Goal: Information Seeking & Learning: Learn about a topic

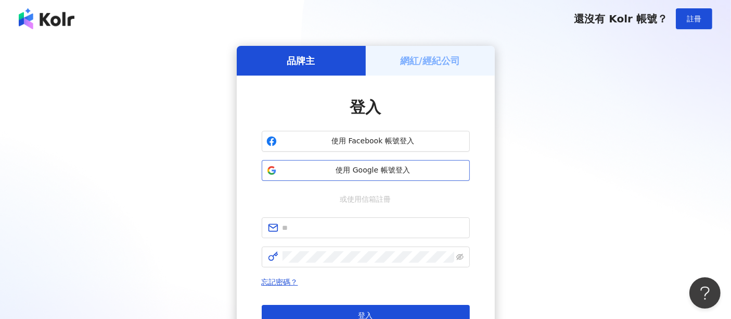
click at [348, 172] on span "使用 Google 帳號登入" at bounding box center [373, 170] width 184 height 10
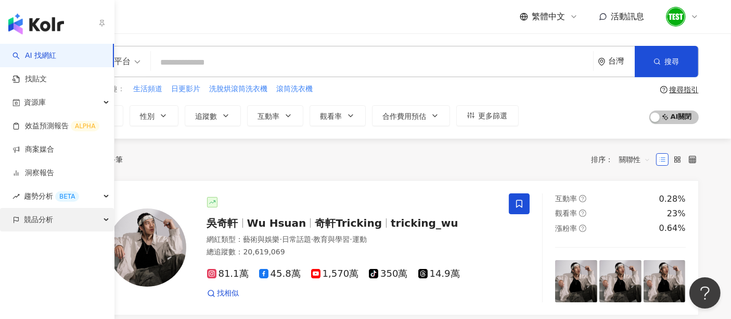
click at [59, 223] on div "競品分析" at bounding box center [57, 219] width 114 height 23
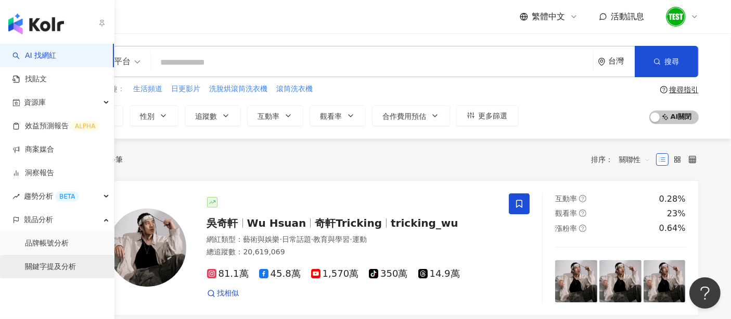
click at [63, 265] on link "關鍵字提及分析" at bounding box center [50, 266] width 51 height 10
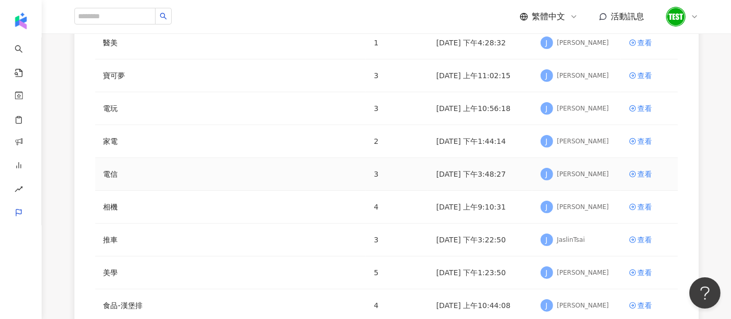
scroll to position [231, 0]
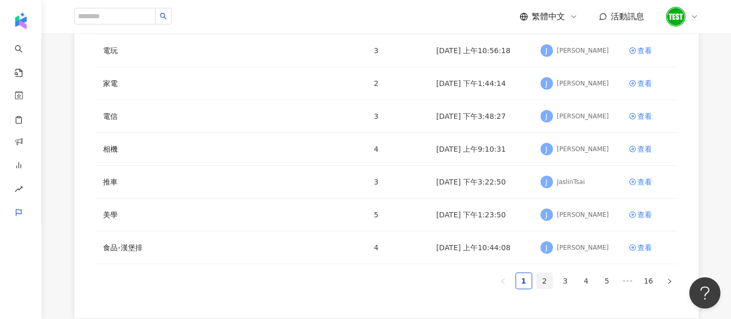
click at [547, 273] on link "2" at bounding box center [545, 281] width 16 height 16
click at [644, 180] on div "查看" at bounding box center [645, 181] width 15 height 11
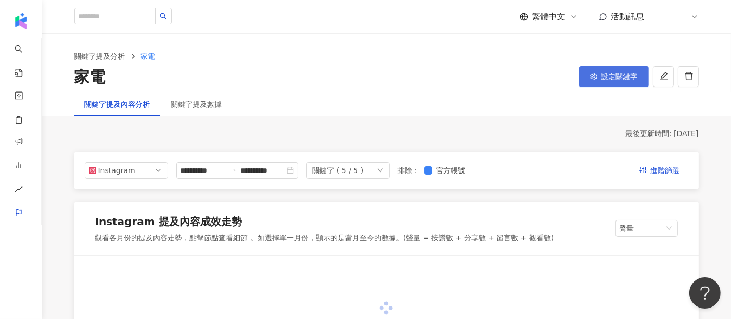
click at [632, 80] on span "設定關鍵字" at bounding box center [620, 76] width 36 height 8
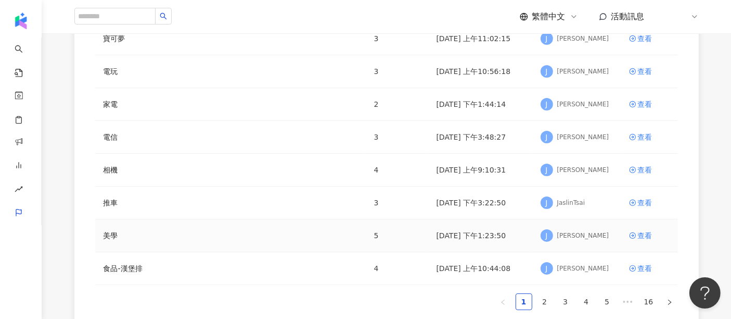
scroll to position [257, 0]
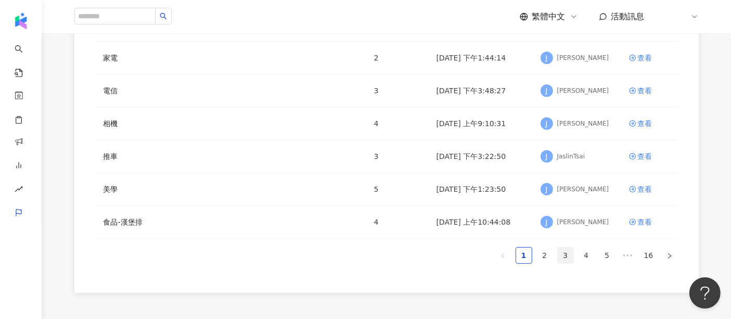
click at [566, 255] on link "3" at bounding box center [566, 255] width 16 height 16
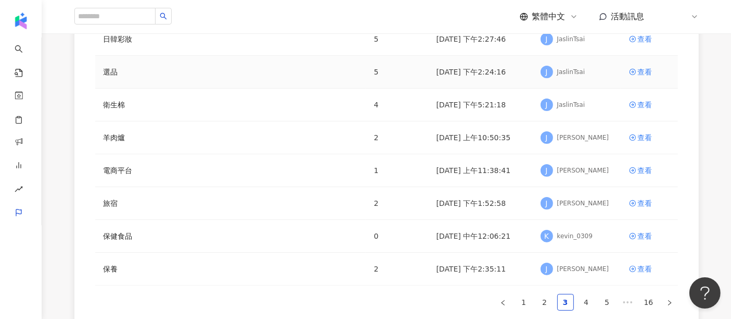
scroll to position [189, 0]
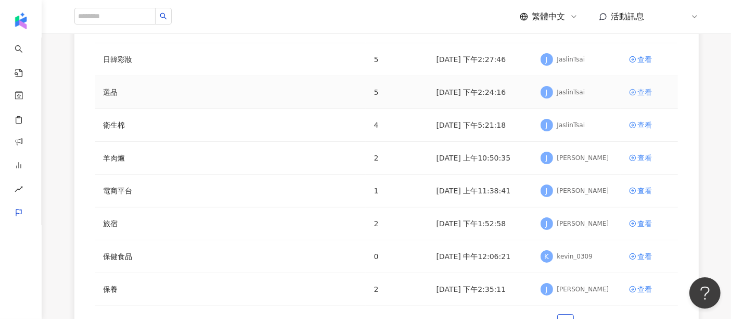
click at [638, 93] on div "查看" at bounding box center [645, 91] width 15 height 11
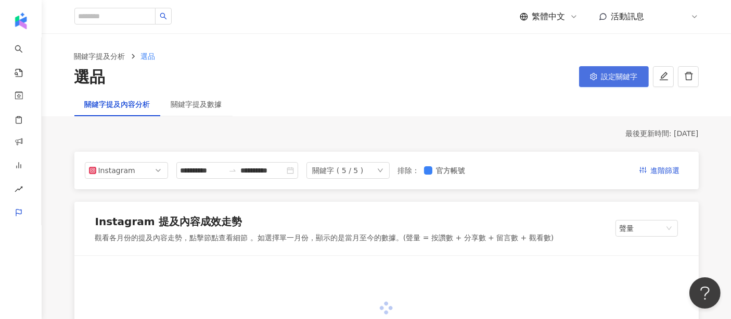
click at [616, 80] on span "設定關鍵字" at bounding box center [620, 76] width 36 height 8
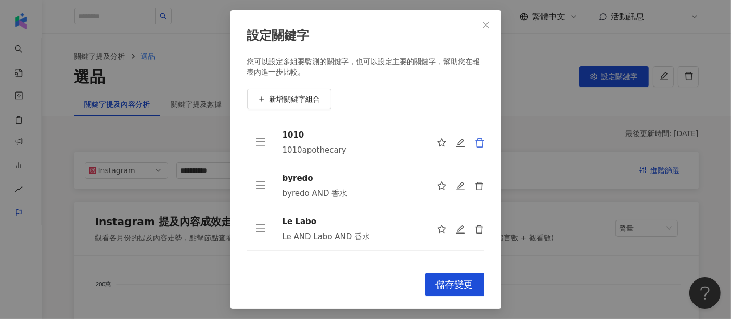
click at [475, 144] on icon "delete" at bounding box center [480, 142] width 10 height 10
click at [471, 180] on div at bounding box center [461, 185] width 48 height 10
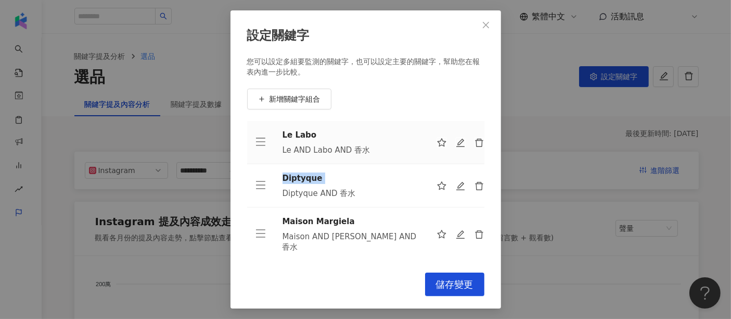
click at [471, 144] on div at bounding box center [461, 142] width 48 height 10
click at [479, 143] on icon "delete" at bounding box center [480, 142] width 10 height 10
click at [479, 181] on icon "delete" at bounding box center [480, 186] width 10 height 10
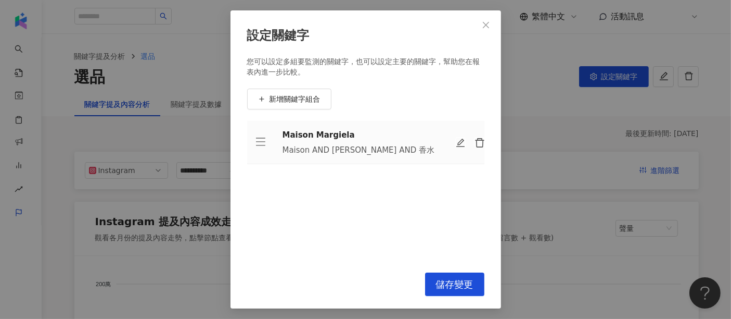
click at [479, 143] on icon "delete" at bounding box center [480, 142] width 10 height 10
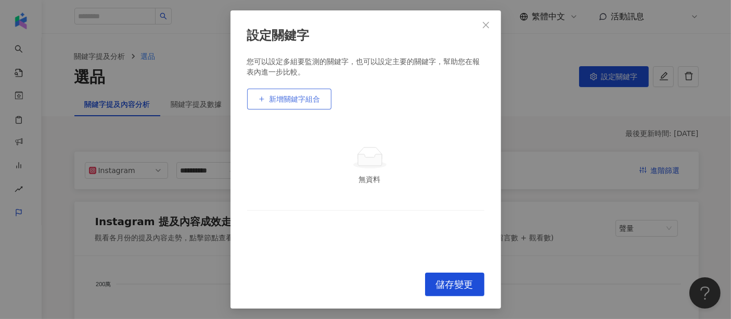
click at [278, 102] on span "新增關鍵字組合" at bounding box center [295, 99] width 51 height 8
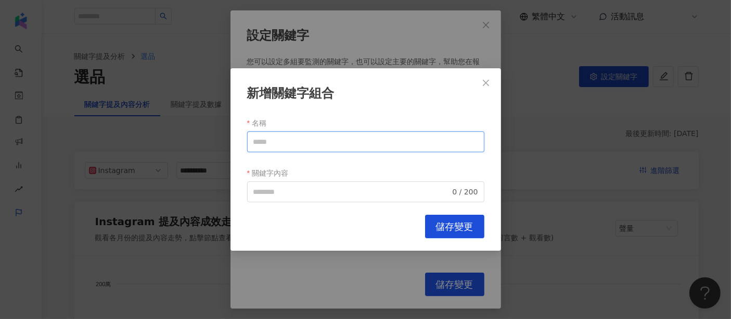
click at [301, 145] on input "名稱" at bounding box center [365, 141] width 237 height 21
click at [337, 116] on div "名稱" at bounding box center [365, 123] width 237 height 17
click at [317, 148] on input "名稱" at bounding box center [365, 141] width 237 height 21
click at [323, 142] on input "名稱" at bounding box center [365, 141] width 237 height 21
type input "*"
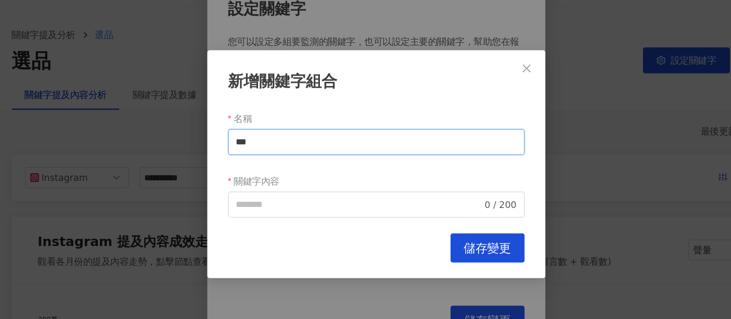
drag, startPoint x: 268, startPoint y: 145, endPoint x: 232, endPoint y: 139, distance: 36.3
click at [232, 139] on div "新增關鍵字組合 名稱 *** 關鍵字內容 0 / 200 Cancel 儲存變更" at bounding box center [366, 159] width 271 height 183
type input "***"
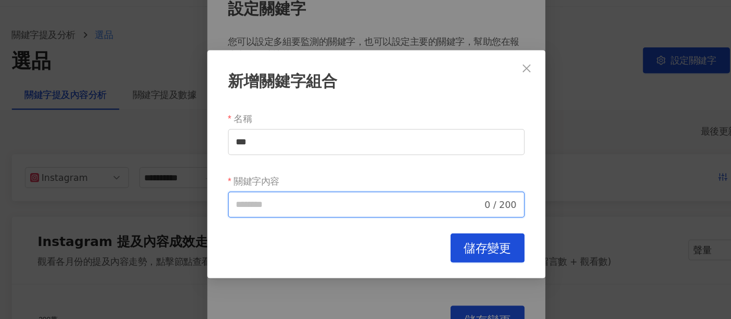
click at [272, 195] on input "關鍵字內容" at bounding box center [351, 191] width 197 height 11
paste input "***"
type input "***"
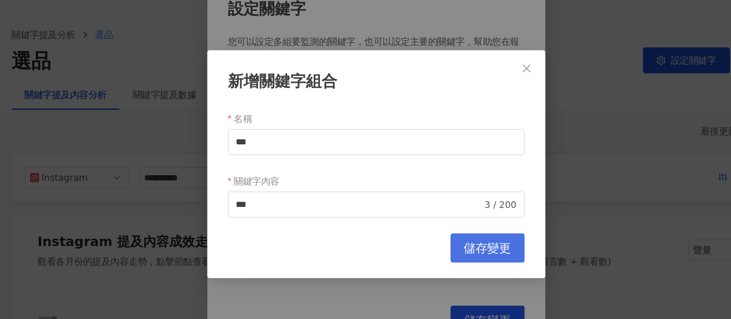
click at [461, 229] on span "儲存變更" at bounding box center [454, 226] width 37 height 11
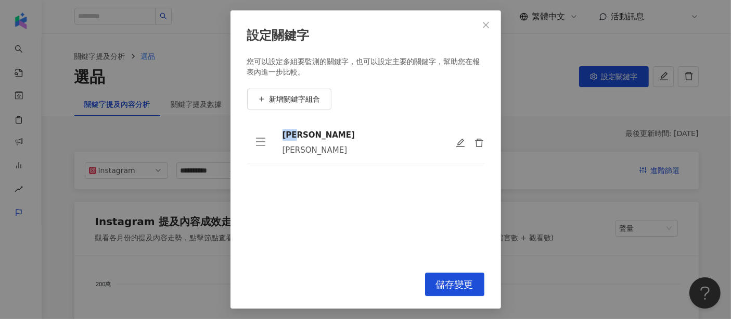
drag, startPoint x: 282, startPoint y: 138, endPoint x: 305, endPoint y: 139, distance: 22.9
click at [305, 139] on td "風倍清 風倍清" at bounding box center [360, 142] width 173 height 43
copy div "風倍清"
click at [310, 99] on span "新增關鍵字組合" at bounding box center [295, 99] width 51 height 8
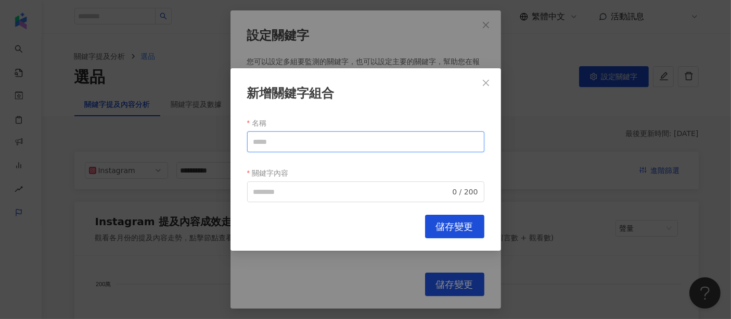
click at [306, 146] on input "名稱" at bounding box center [365, 141] width 237 height 21
type input "*"
drag, startPoint x: 296, startPoint y: 143, endPoint x: 208, endPoint y: 137, distance: 88.2
click at [208, 137] on div "新增關鍵字組合 名稱 **** 關鍵字內容 0 / 200 Cancel 儲存變更" at bounding box center [365, 159] width 731 height 319
type input "****"
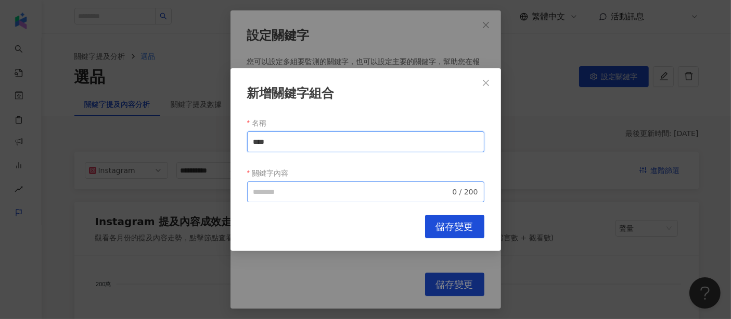
click at [300, 199] on span "0 / 200" at bounding box center [365, 191] width 237 height 21
paste input "****"
type input "****"
click at [458, 214] on div "新增關鍵字組合 名稱 **** 關鍵字內容 **** 4 / 200 Cancel 儲存變更" at bounding box center [366, 159] width 271 height 183
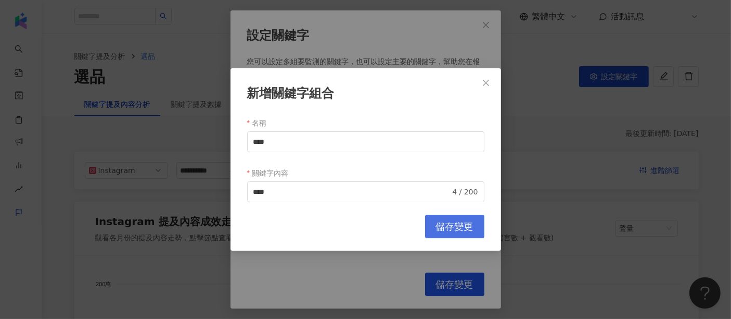
click at [453, 226] on span "儲存變更" at bounding box center [454, 226] width 37 height 11
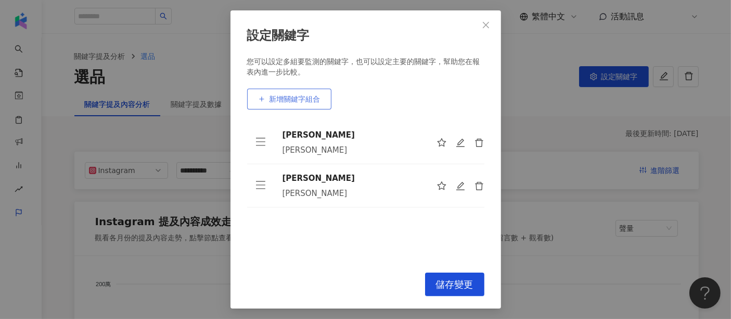
click at [305, 97] on span "新增關鍵字組合" at bounding box center [295, 99] width 51 height 8
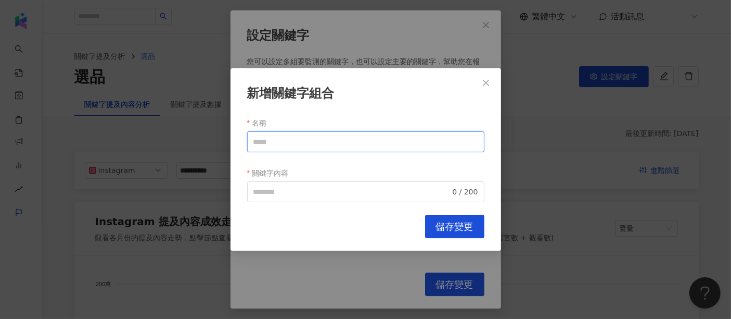
click at [342, 146] on input "名稱" at bounding box center [365, 141] width 237 height 21
click at [342, 146] on input "**" at bounding box center [365, 141] width 237 height 21
drag, startPoint x: 299, startPoint y: 139, endPoint x: 229, endPoint y: 136, distance: 70.3
click at [229, 136] on div "新增關鍵字組合 名稱 ** 關鍵字內容 0 / 200 Cancel 儲存變更" at bounding box center [365, 159] width 731 height 319
type input "**"
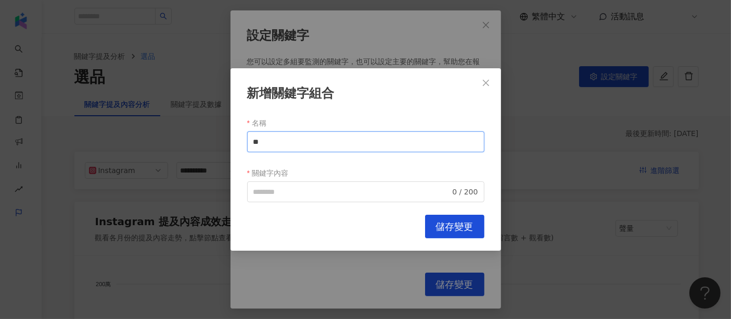
click at [300, 148] on input "**" at bounding box center [365, 141] width 237 height 21
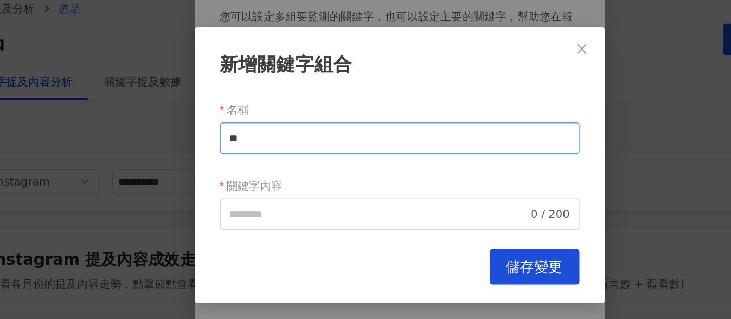
drag, startPoint x: 300, startPoint y: 149, endPoint x: 251, endPoint y: 142, distance: 49.5
click at [251, 142] on input "**" at bounding box center [365, 141] width 237 height 21
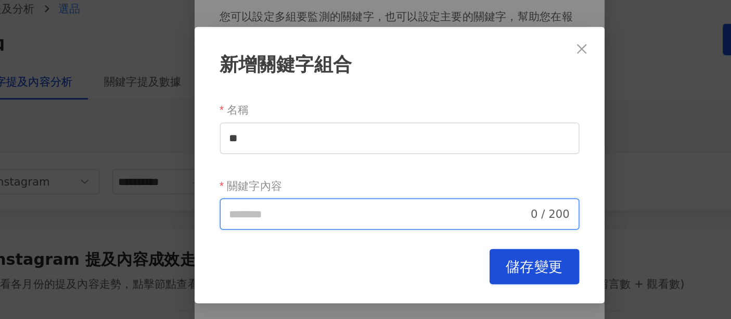
click at [282, 194] on input "關鍵字內容" at bounding box center [351, 191] width 197 height 11
paste input "**"
type input "**********"
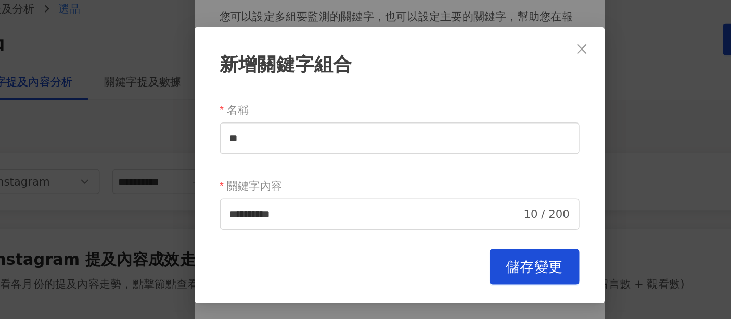
click at [446, 238] on div "**********" at bounding box center [366, 159] width 271 height 183
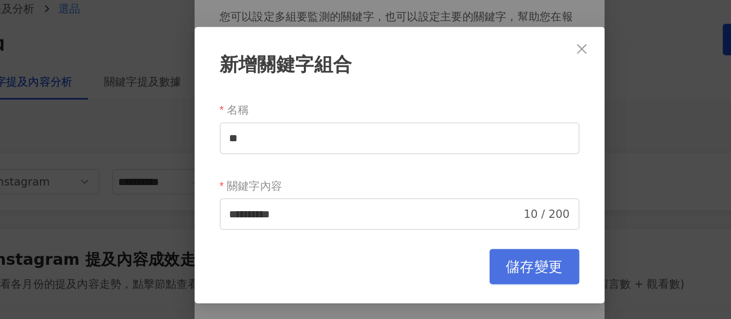
click at [459, 221] on span "儲存變更" at bounding box center [454, 226] width 37 height 11
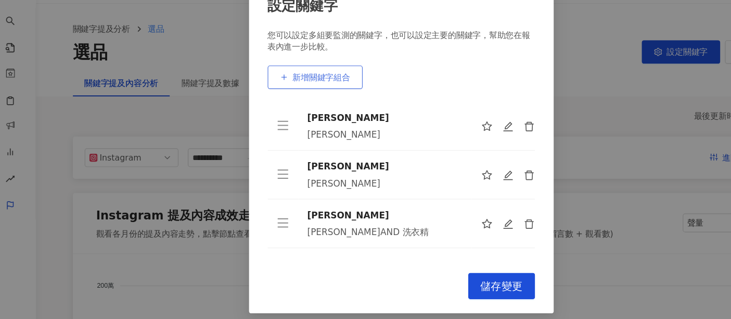
click at [317, 102] on span "新增關鍵字組合" at bounding box center [295, 99] width 51 height 8
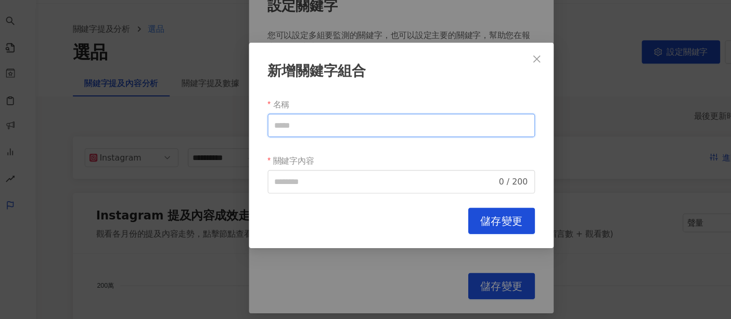
drag, startPoint x: 311, startPoint y: 138, endPoint x: 312, endPoint y: 133, distance: 5.4
click at [311, 139] on input "名稱" at bounding box center [365, 141] width 237 height 21
drag, startPoint x: 306, startPoint y: 138, endPoint x: 227, endPoint y: 140, distance: 78.1
click at [227, 140] on div "新增關鍵字組合 名稱 **** 關鍵字內容 0 / 200 Cancel 儲存變更" at bounding box center [365, 159] width 731 height 319
type input "****"
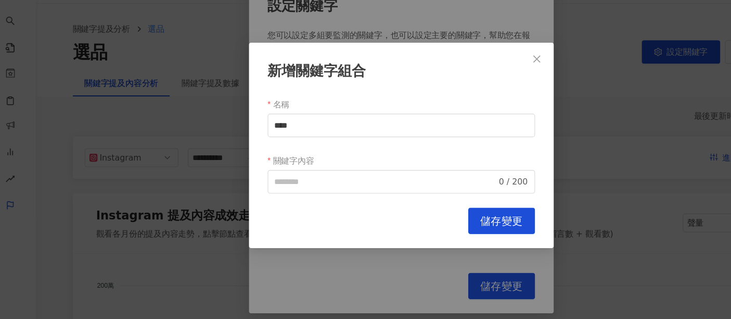
click at [281, 204] on div "新增關鍵字組合 名稱 **** 關鍵字內容 0 / 200 Cancel 儲存變更" at bounding box center [366, 159] width 271 height 183
click at [291, 199] on span "0 / 200" at bounding box center [365, 191] width 237 height 21
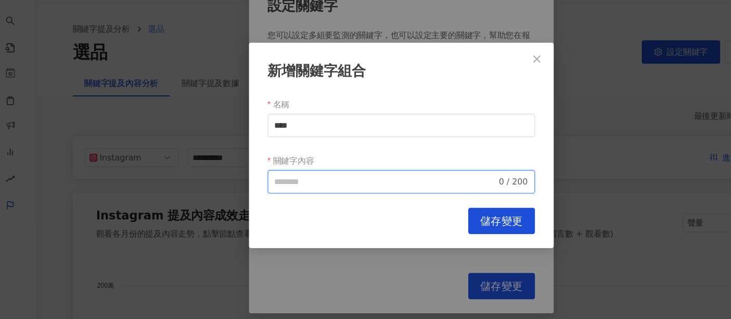
paste input "****"
type input "****"
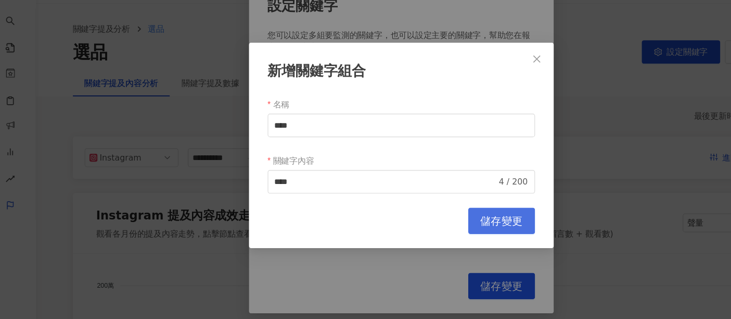
click at [477, 231] on button "儲存變更" at bounding box center [454, 225] width 59 height 23
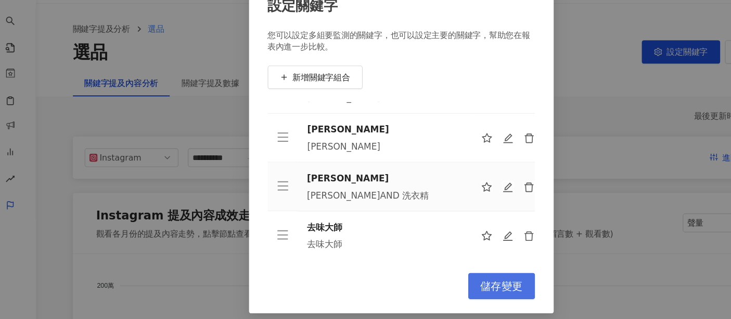
scroll to position [32, 0]
click at [441, 274] on button "儲存變更" at bounding box center [454, 283] width 59 height 23
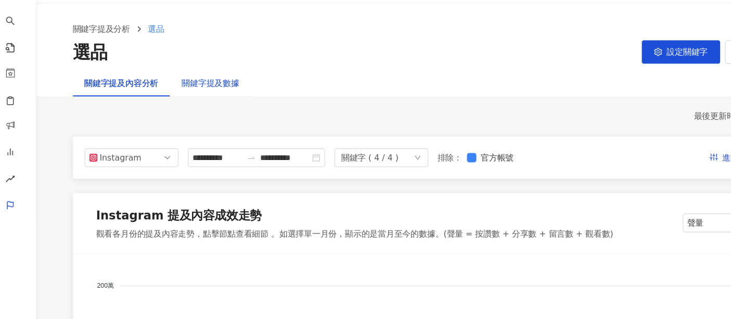
click at [208, 106] on div "關鍵字提及數據" at bounding box center [196, 103] width 51 height 11
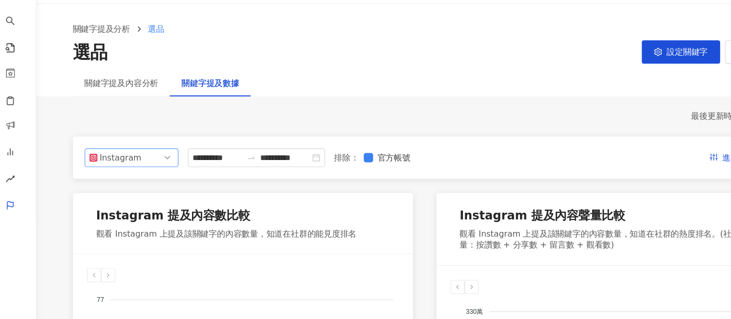
click at [149, 169] on span "Instagram" at bounding box center [126, 170] width 75 height 16
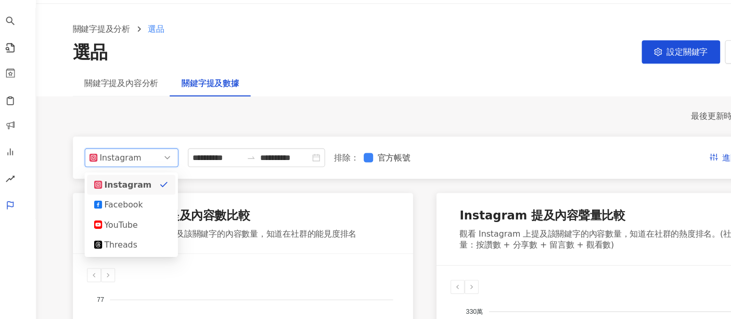
click at [211, 181] on div "**********" at bounding box center [386, 169] width 625 height 37
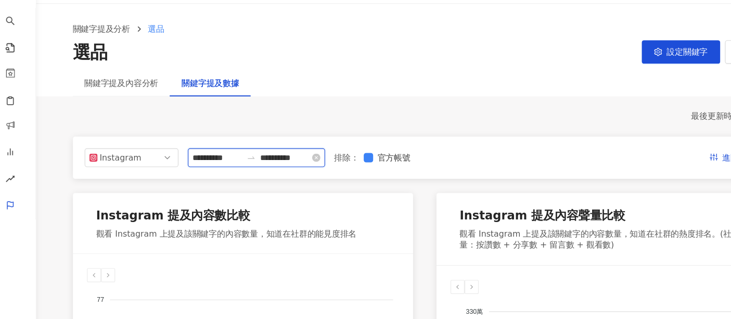
click at [215, 172] on input "**********" at bounding box center [203, 169] width 44 height 11
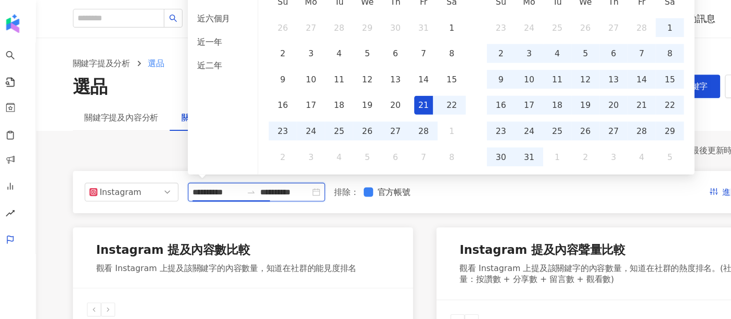
type input "**********"
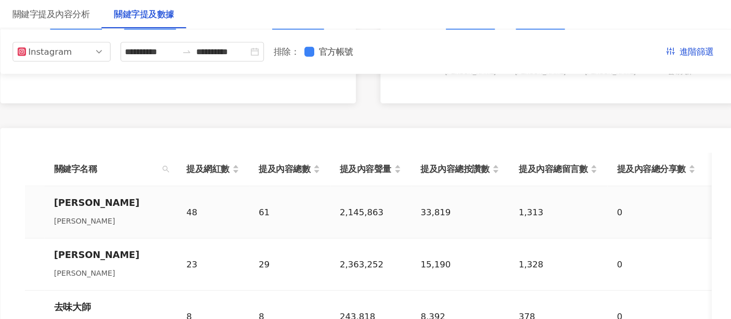
scroll to position [431, 0]
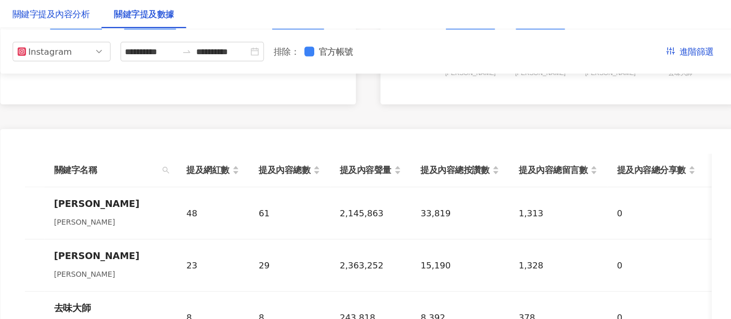
click at [131, 17] on div "關鍵字提及內容分析" at bounding box center [118, 11] width 66 height 11
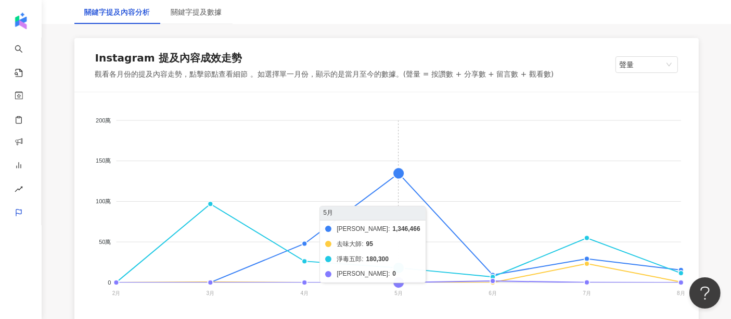
scroll to position [172, 0]
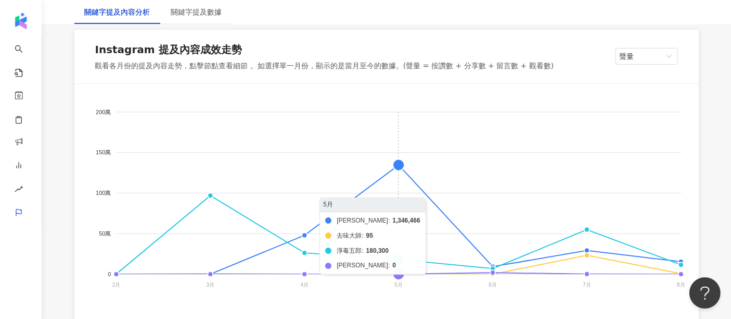
click at [398, 166] on foreignobject "風倍清 去味大師 淨毒五郎 白蘭" at bounding box center [387, 200] width 600 height 208
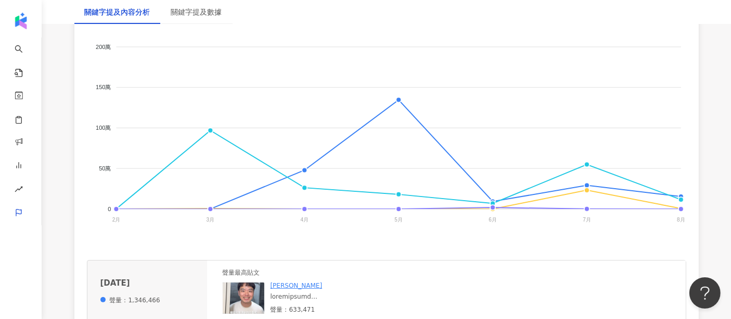
scroll to position [245, 0]
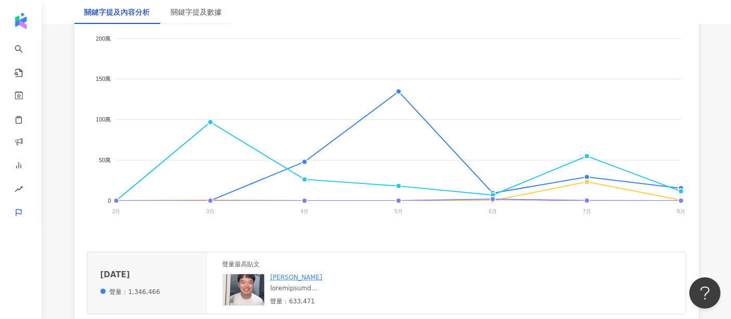
click at [240, 290] on img at bounding box center [244, 289] width 42 height 31
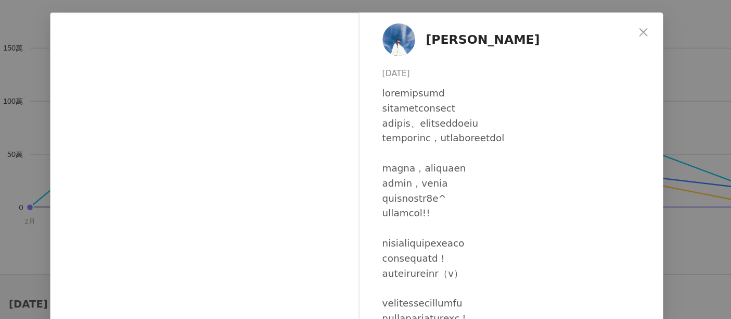
scroll to position [31, 0]
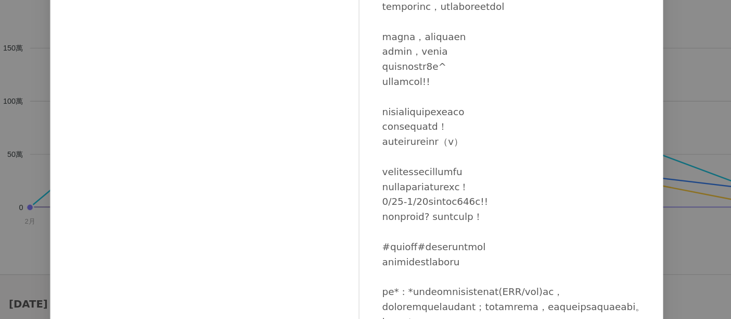
click at [427, 195] on div at bounding box center [489, 167] width 206 height 321
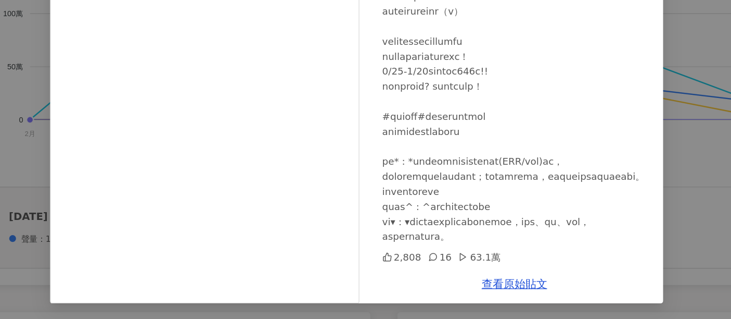
scroll to position [279, 0]
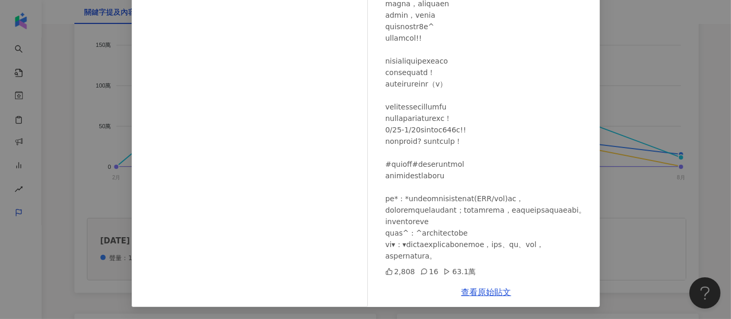
click at [688, 207] on div "Daniel 2025/5/2 2,808 16 63.1萬 查看原始貼文" at bounding box center [365, 159] width 731 height 319
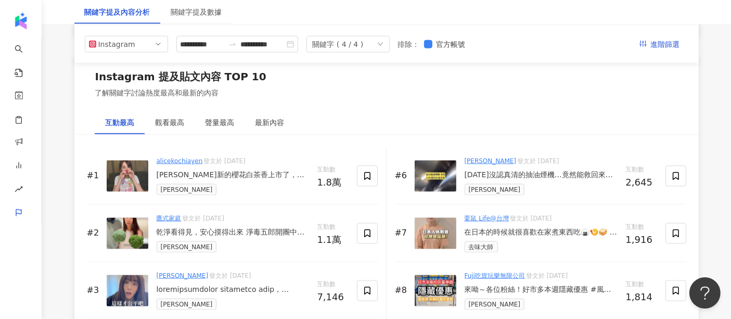
scroll to position [1541, 0]
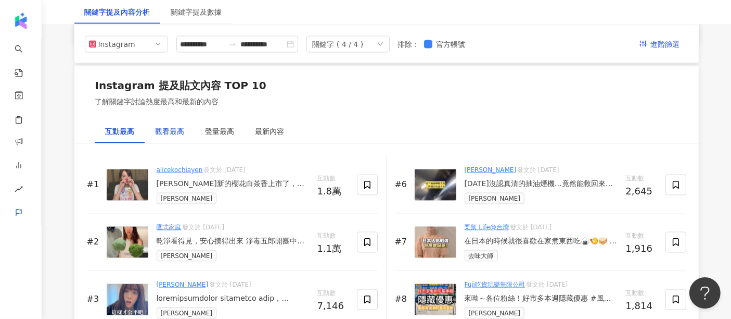
click at [171, 130] on div "觀看最高" at bounding box center [170, 130] width 29 height 11
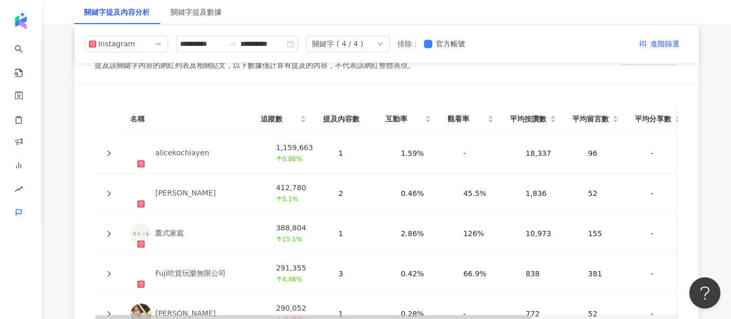
scroll to position [2277, 0]
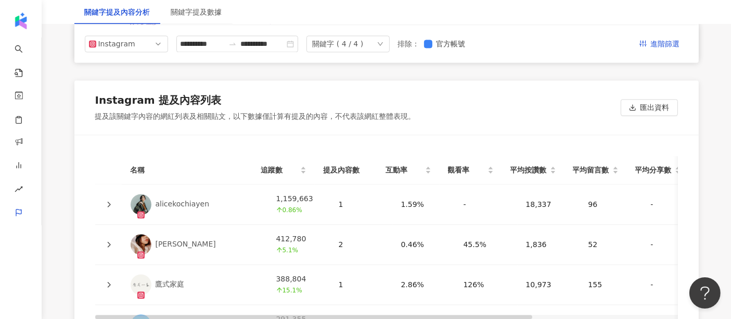
click at [390, 51] on div "關鍵字 ( 4 / 4 )" at bounding box center [348, 43] width 83 height 17
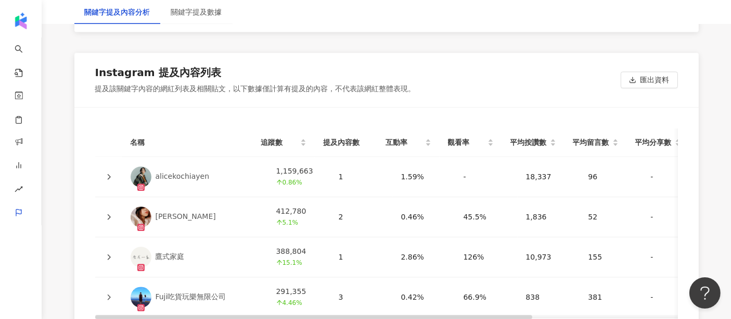
scroll to position [2323, 0]
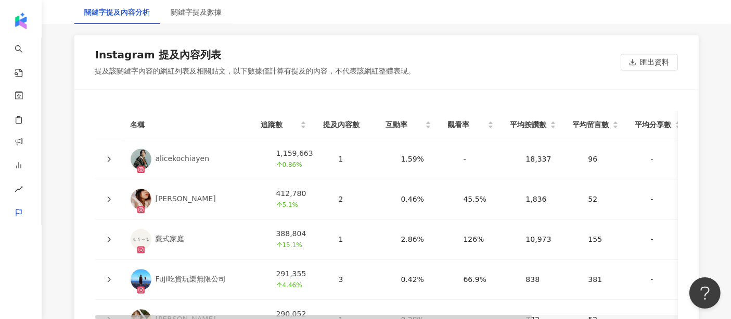
click at [104, 193] on div at bounding box center [109, 198] width 10 height 11
click at [108, 196] on icon at bounding box center [108, 199] width 3 height 6
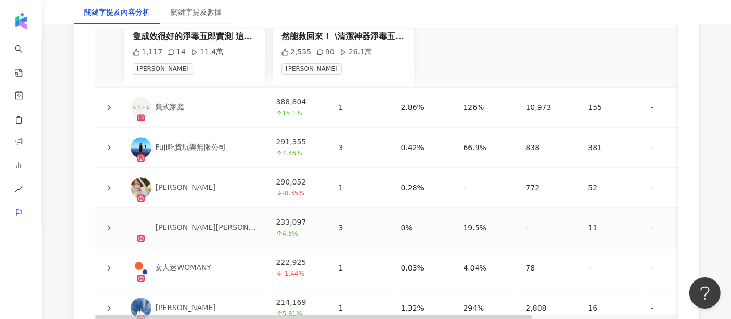
scroll to position [2656, 0]
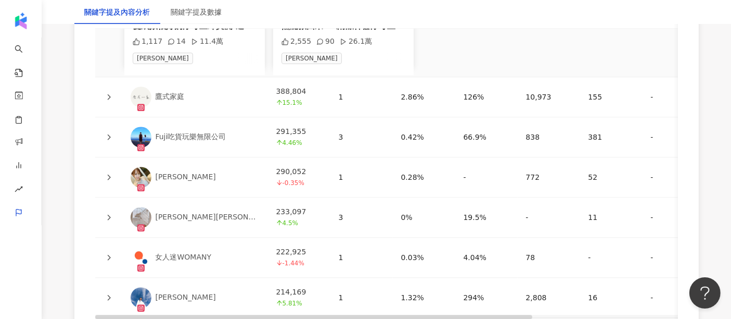
click at [110, 214] on icon at bounding box center [109, 217] width 6 height 6
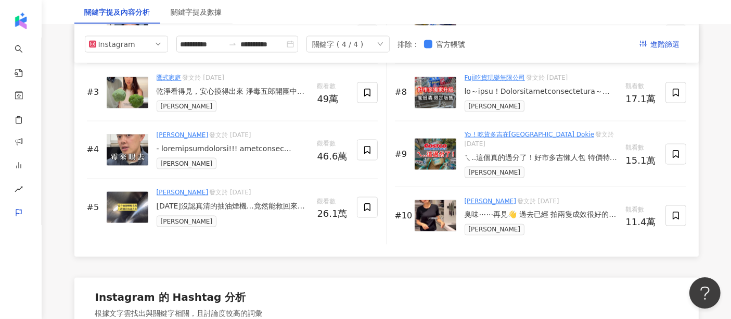
scroll to position [1747, 0]
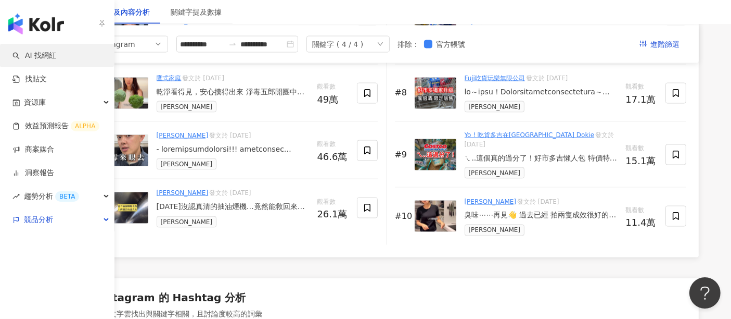
click at [48, 51] on link "AI 找網紅" at bounding box center [34, 55] width 44 height 10
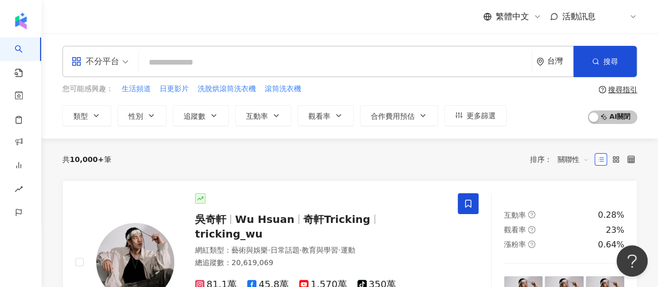
drag, startPoint x: 705, startPoint y: 1, endPoint x: 468, endPoint y: 159, distance: 284.7
click at [468, 159] on div "共 10,000+ 筆 排序： 關聯性" at bounding box center [349, 159] width 575 height 17
click at [427, 66] on input "search" at bounding box center [335, 63] width 385 height 20
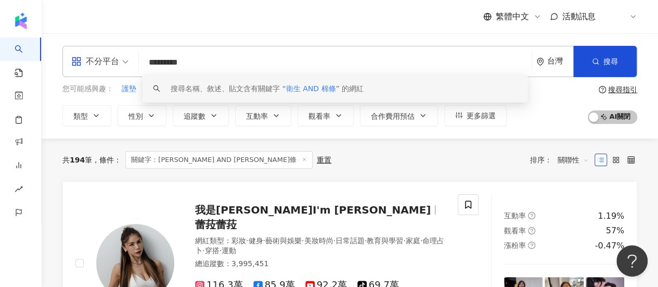
click at [227, 67] on input "*********" at bounding box center [335, 63] width 385 height 20
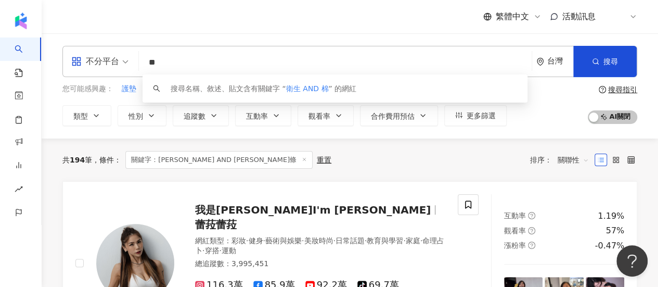
type input "*"
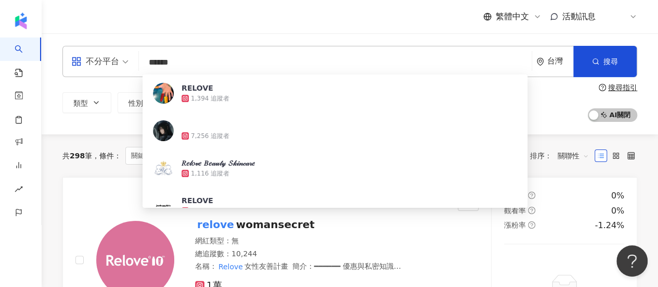
click at [272, 17] on div "繁體中文 活動訊息 內" at bounding box center [349, 16] width 575 height 33
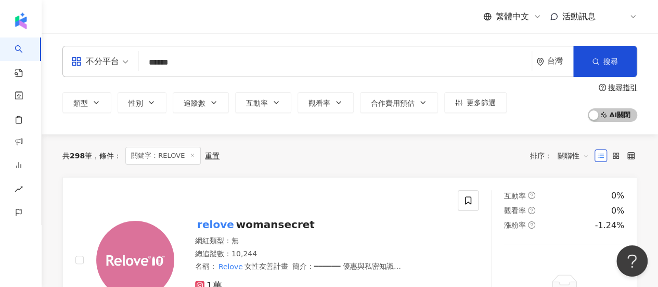
click at [243, 57] on input "******" at bounding box center [335, 63] width 385 height 20
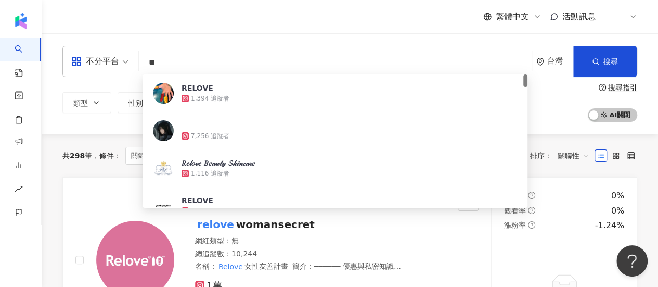
type input "*"
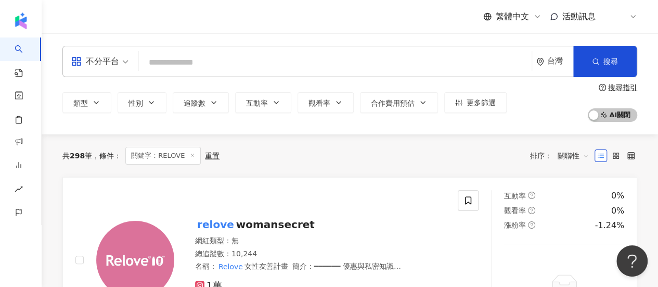
click at [283, 35] on div "不分平台 台灣 搜尋 customizedTag 網紅類型 影視娛樂 / VTube r RELOVE 1,394 追蹤者 7,256 追蹤者 𝑅𝑒𝓁𝑜𝓋𝑒 …" at bounding box center [350, 83] width 617 height 101
click at [276, 63] on input "search" at bounding box center [335, 63] width 385 height 20
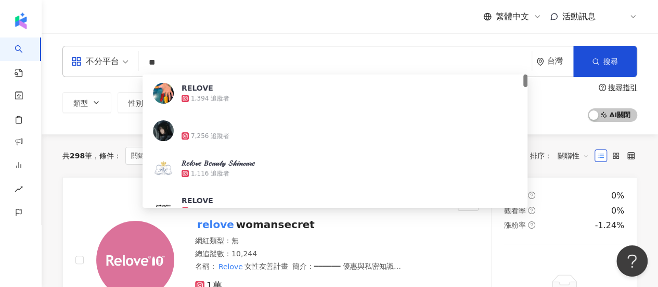
type input "*"
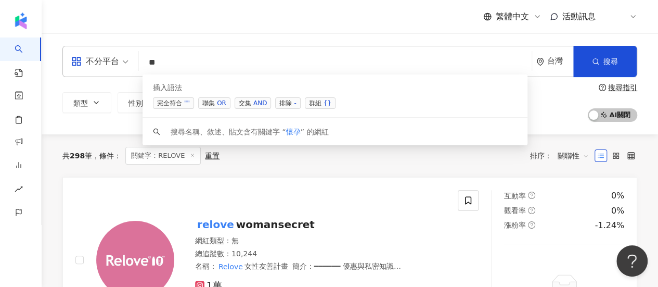
type input "*"
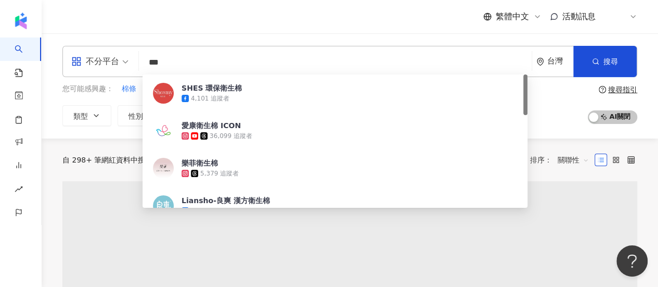
click at [297, 31] on div "繁體中文 活動訊息 內" at bounding box center [349, 16] width 575 height 33
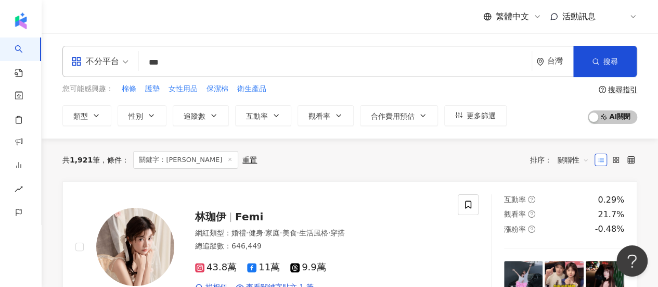
click at [236, 42] on div "不分平台 *** 台灣 搜尋 50deea5c-a8e6-4395-b172-54b527bb63dd SHES 環保衛生棉 4,101 追蹤者 愛康衛生棉 …" at bounding box center [350, 85] width 617 height 105
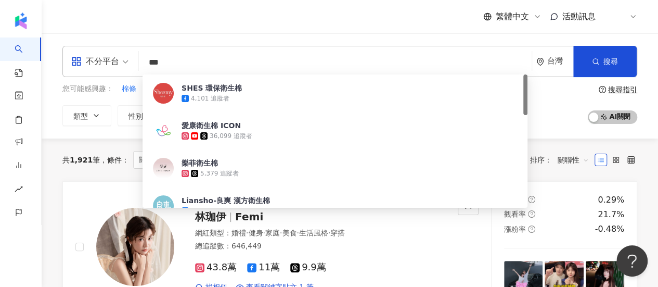
click at [356, 69] on input "***" at bounding box center [335, 63] width 385 height 20
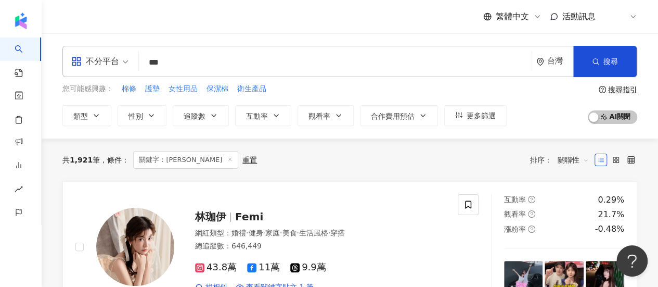
click at [360, 33] on div "繁體中文 活動訊息 內" at bounding box center [349, 16] width 575 height 33
click at [347, 64] on input "***" at bounding box center [335, 63] width 385 height 20
click at [355, 36] on div "不分平台 衛生棉 *** 台灣 搜尋 50deea5c-a8e6-4395-b172-54b527bb63dd SHES 環保衛生棉 4,101 追蹤者 愛康…" at bounding box center [350, 85] width 617 height 105
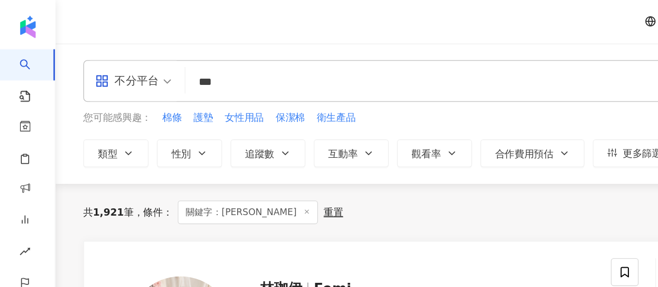
click at [204, 64] on input "***" at bounding box center [335, 63] width 385 height 20
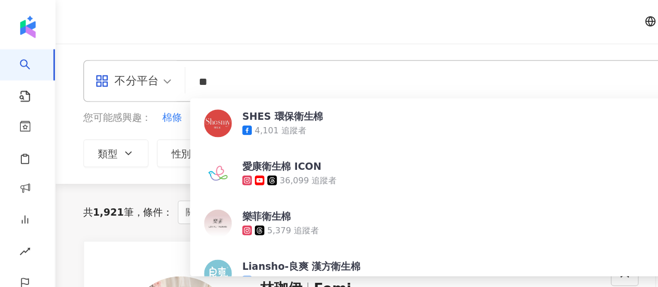
type input "*"
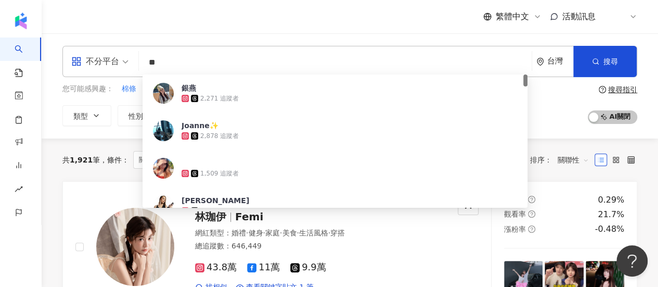
type input "*"
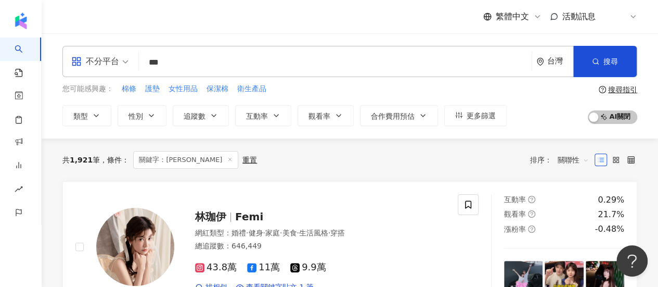
type input "***"
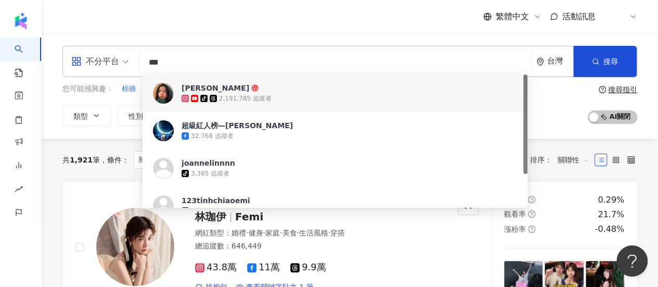
click at [269, 95] on div "tiktok-icon 2,191,785 追蹤者" at bounding box center [354, 98] width 345 height 10
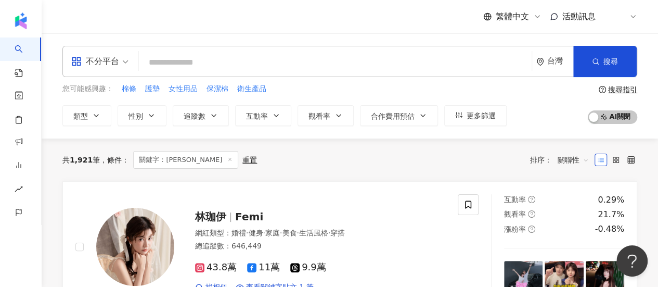
click at [195, 60] on input "search" at bounding box center [335, 63] width 385 height 20
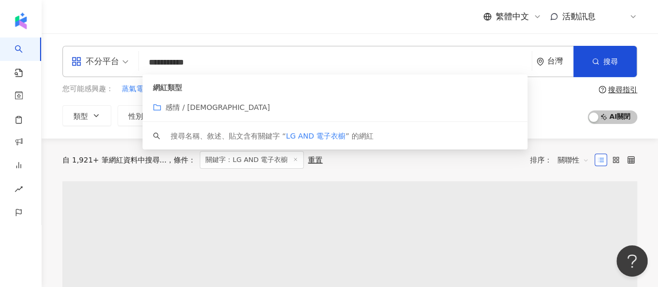
type input "**********"
click at [251, 22] on div "繁體中文 活動訊息 內" at bounding box center [349, 16] width 575 height 33
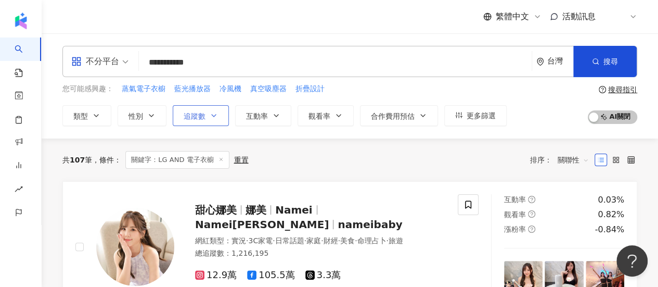
click at [201, 119] on span "追蹤數" at bounding box center [195, 116] width 22 height 8
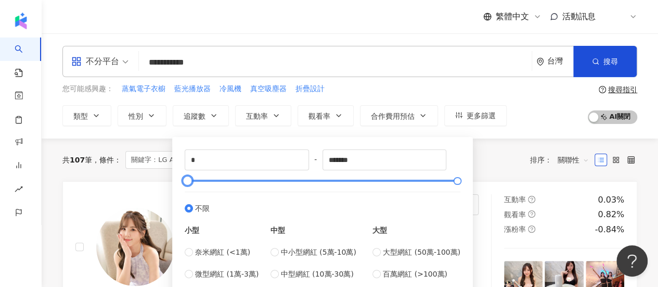
click at [200, 181] on div at bounding box center [323, 180] width 270 height 6
type input "*****"
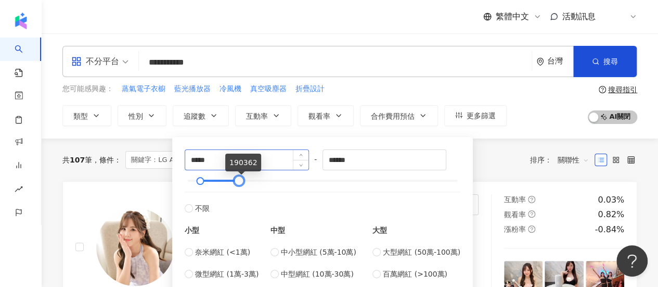
type input "******"
drag, startPoint x: 454, startPoint y: 180, endPoint x: 195, endPoint y: 160, distance: 259.5
click at [195, 160] on div "***** - ****** 不限 小型 奈米網紅 (<1萬) 微型網紅 (1萬-3萬) 小型網紅 (3萬-5萬) 中型 中小型網紅 (5萬-10萬) 中型網…" at bounding box center [323, 225] width 276 height 152
type input "*****"
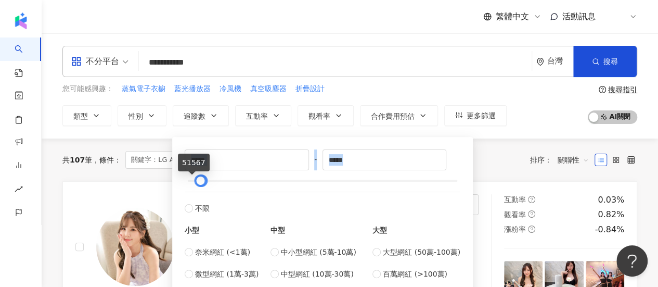
type input "*****"
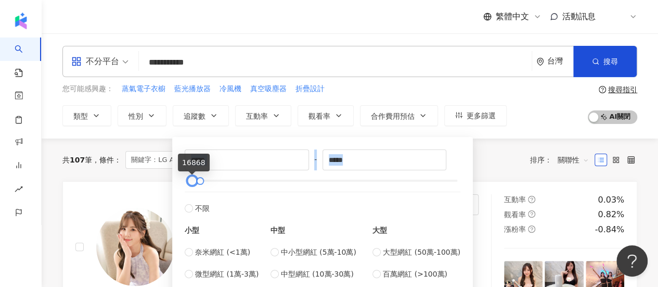
click at [189, 181] on div at bounding box center [192, 181] width 6 height 6
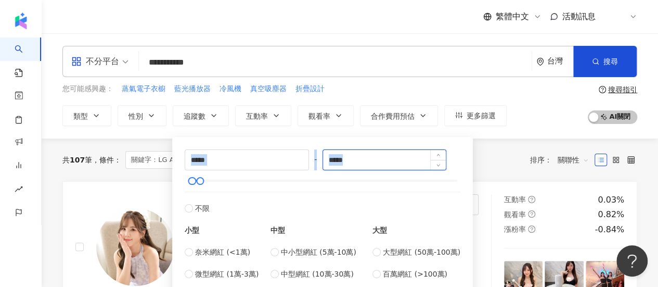
click at [362, 158] on input "*****" at bounding box center [384, 160] width 123 height 20
drag, startPoint x: 366, startPoint y: 160, endPoint x: 294, endPoint y: 159, distance: 72.4
click at [294, 159] on div "***** - ***** 不限 小型 奈米網紅 (<1萬) 微型網紅 (1萬-3萬) 小型網紅 (3萬-5萬) 中型 中小型網紅 (5萬-10萬) 中型網紅…" at bounding box center [323, 225] width 276 height 152
type input "*"
type input "*****"
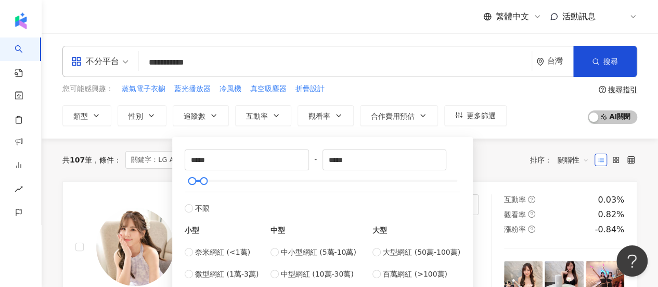
click at [514, 158] on div "共 107 筆 條件 ： 關鍵字：LG AND 電子衣櫥 重置 排序： 關聯性" at bounding box center [349, 160] width 575 height 18
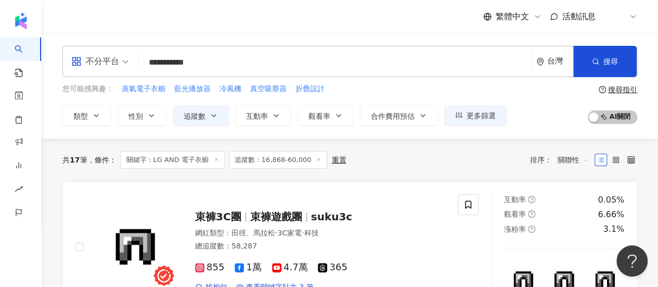
click at [124, 56] on span "不分平台" at bounding box center [99, 61] width 57 height 17
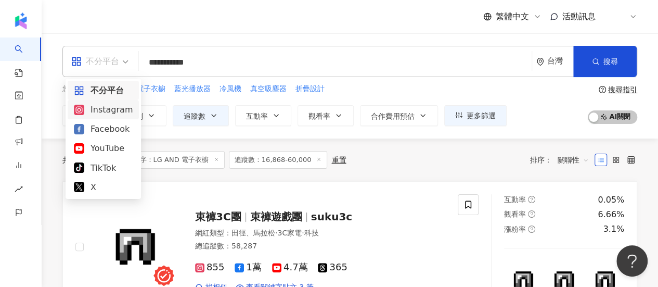
click at [108, 111] on div "Instagram" at bounding box center [103, 109] width 59 height 13
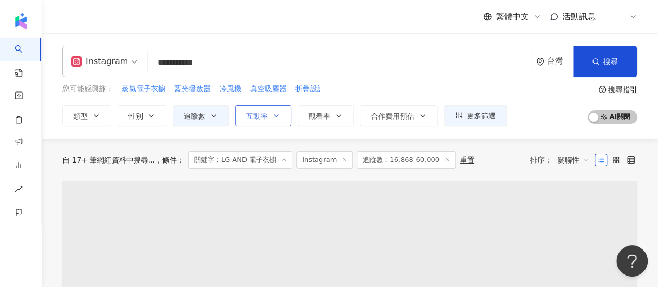
click at [259, 121] on button "互動率" at bounding box center [263, 115] width 56 height 21
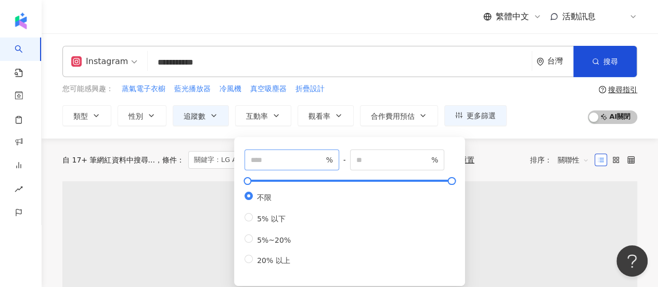
click at [272, 166] on span "%" at bounding box center [292, 159] width 95 height 21
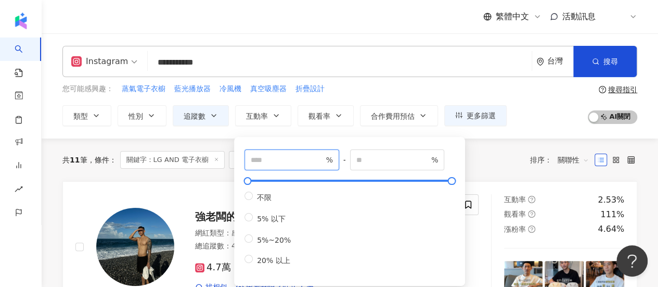
type input "*"
click at [490, 152] on div "共 11 筆 條件 ： 關鍵字：LG AND 電子衣櫥 Instagram 追蹤數：16,868-60,000 重置 排序： 關聯性" at bounding box center [349, 160] width 575 height 18
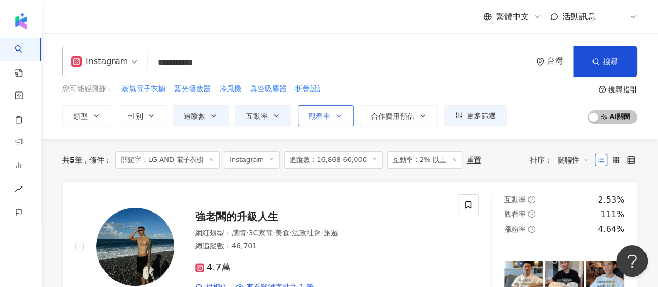
click at [313, 119] on span "觀看率" at bounding box center [320, 116] width 22 height 8
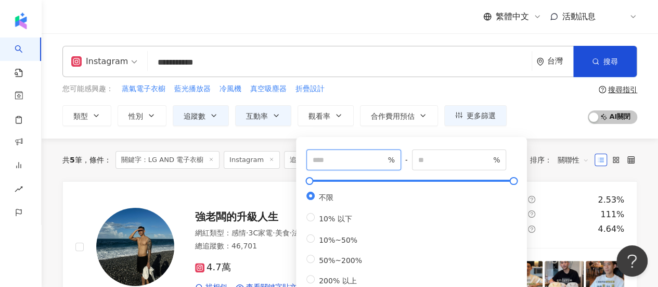
click at [334, 161] on input "number" at bounding box center [349, 159] width 73 height 11
type input "**"
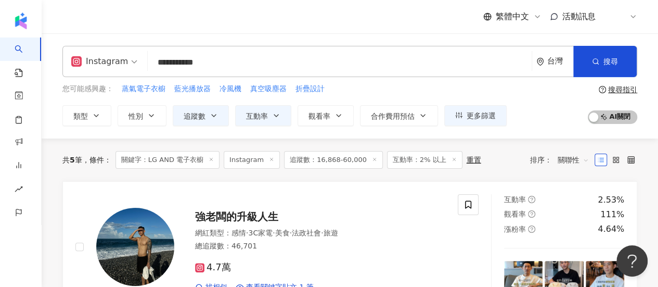
click at [564, 112] on div "您可能感興趣： 蒸氣電子衣櫥 藍光播放器 冷風機 真空吸塵器 折疊設計 類型 性別 追蹤數 互動率 觀看率 合作費用預估 更多篩選 ***** - *****…" at bounding box center [349, 104] width 575 height 43
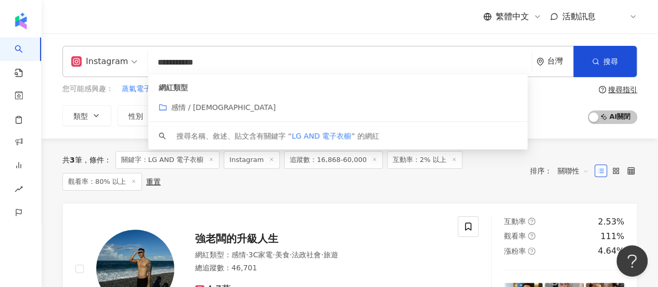
drag, startPoint x: 240, startPoint y: 64, endPoint x: 111, endPoint y: 59, distance: 129.2
click at [111, 59] on div "**********" at bounding box center [349, 61] width 575 height 31
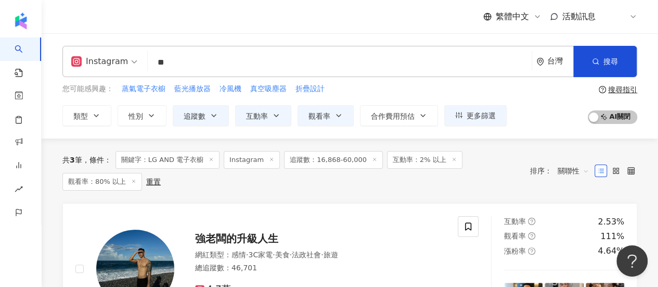
type input "*"
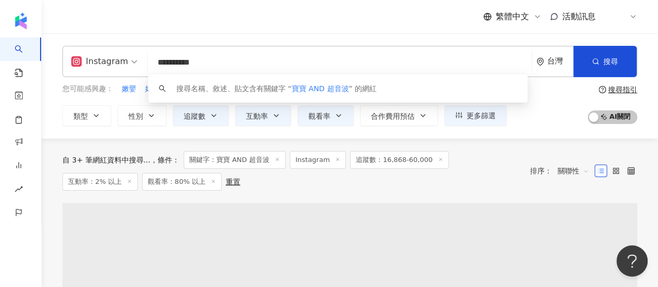
click at [258, 57] on input "**********" at bounding box center [340, 63] width 376 height 20
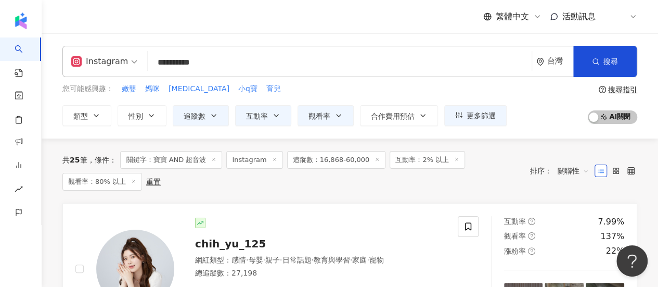
click at [238, 189] on div "共 25 筆 條件 ： 關鍵字：寶寶 AND 超音波 Instagram 追蹤數：16,868-60,000 互動率：2% 以上 觀看率：80% 以上 重置" at bounding box center [291, 171] width 458 height 40
click at [236, 64] on input "**********" at bounding box center [340, 63] width 376 height 20
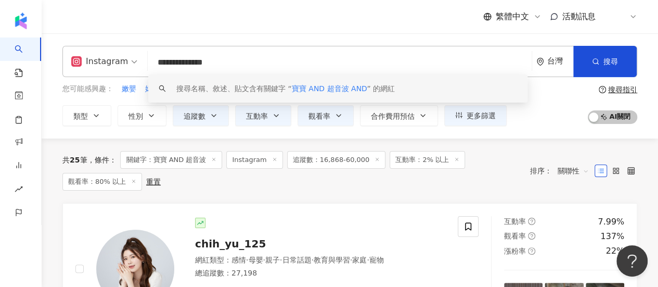
click at [616, 90] on div "搜尋指引" at bounding box center [622, 89] width 29 height 8
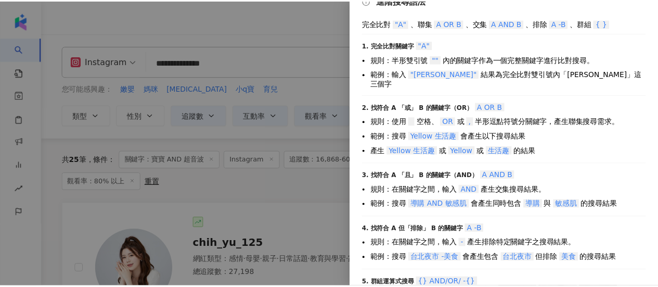
scroll to position [74, 0]
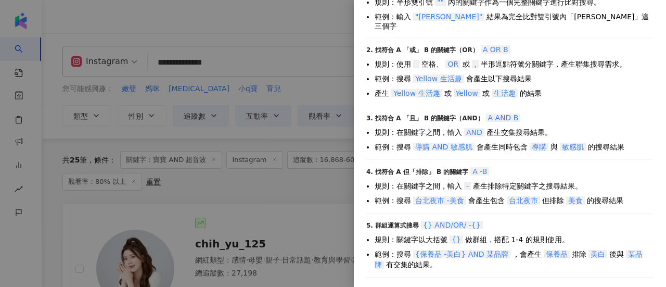
click at [259, 65] on div at bounding box center [333, 143] width 666 height 287
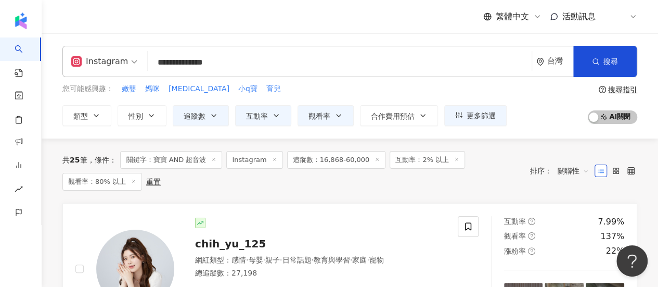
click at [259, 65] on input "**********" at bounding box center [340, 63] width 376 height 20
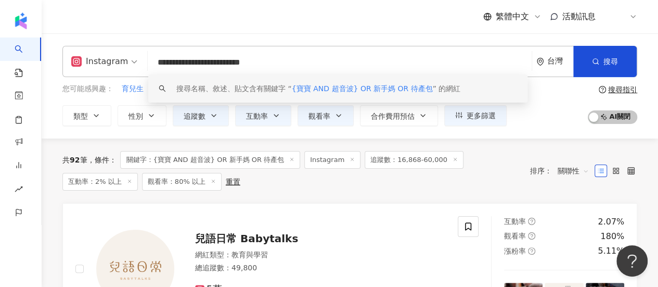
type input "**********"
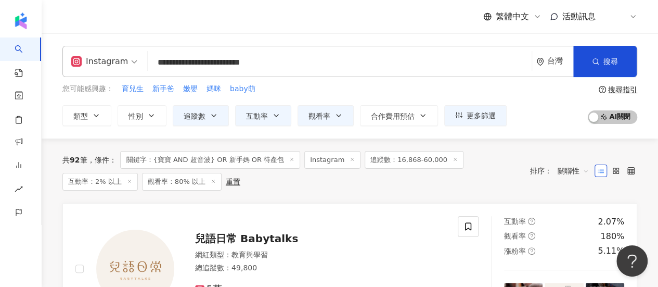
click at [444, 183] on div "共 92 筆 條件 ： 關鍵字：{寶寶 AND 超音波} OR 新手媽 OR 待產包 Instagram 追蹤數：16,868-60,000 互動率：2% 以…" at bounding box center [291, 171] width 458 height 40
click at [571, 171] on span "關聯性" at bounding box center [573, 170] width 31 height 17
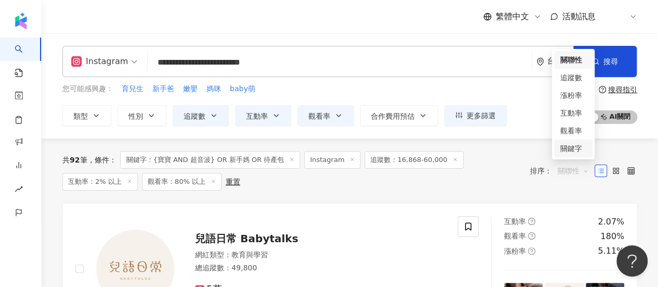
click at [574, 149] on div "關鍵字" at bounding box center [574, 148] width 26 height 11
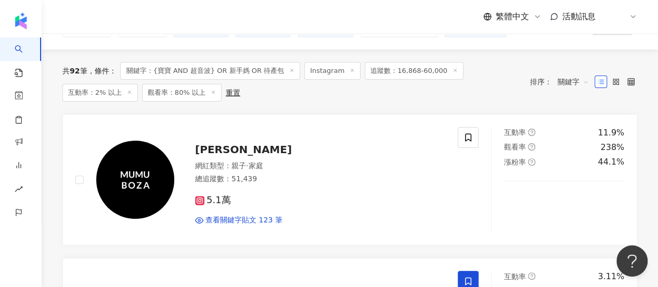
scroll to position [40, 0]
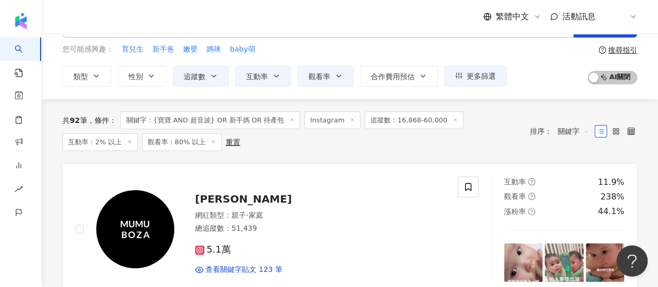
click at [574, 132] on span "關鍵字" at bounding box center [573, 131] width 31 height 17
click at [572, 150] on div "關聯性" at bounding box center [574, 151] width 26 height 11
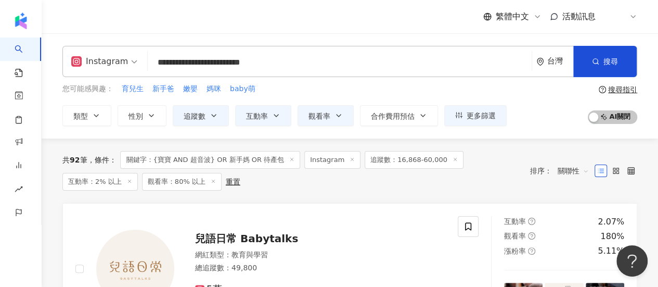
scroll to position [46, 0]
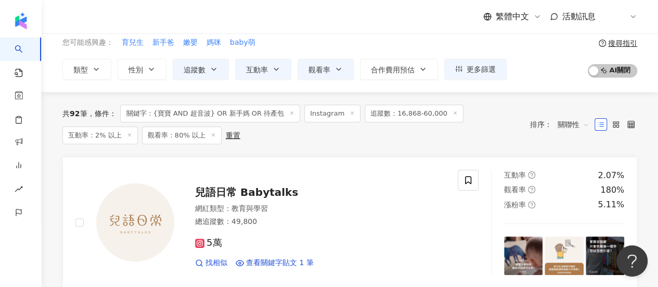
click at [568, 131] on span "關聯性" at bounding box center [573, 124] width 31 height 17
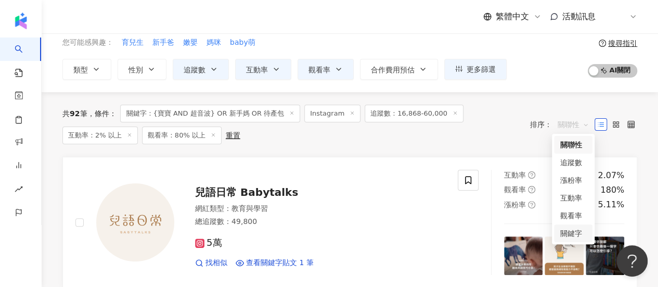
click at [568, 226] on div "關鍵字" at bounding box center [573, 233] width 39 height 18
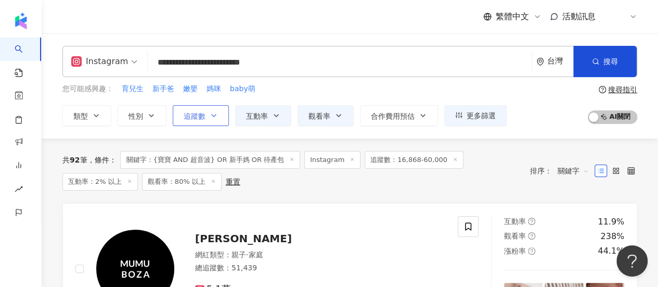
click at [203, 107] on button "追蹤數" at bounding box center [201, 115] width 56 height 21
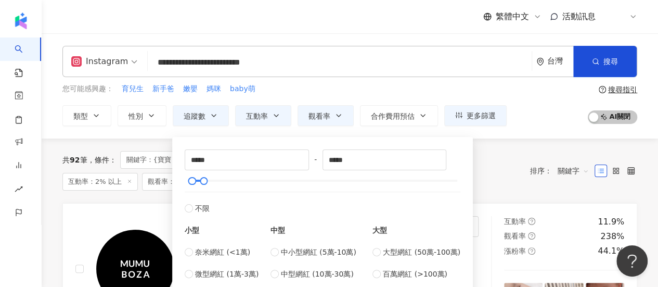
click at [545, 139] on div "共 92 筆 條件 ： 關鍵字：{寶寶 AND 超音波} OR 新手媽 OR 待產包 Instagram 追蹤數：16,868-60,000 互動率：2% 以…" at bounding box center [349, 170] width 575 height 65
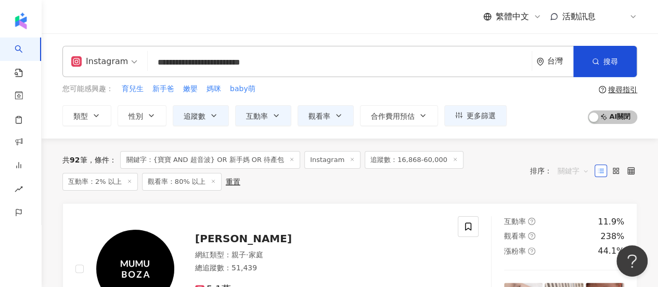
click at [571, 168] on span "關鍵字" at bounding box center [573, 170] width 31 height 17
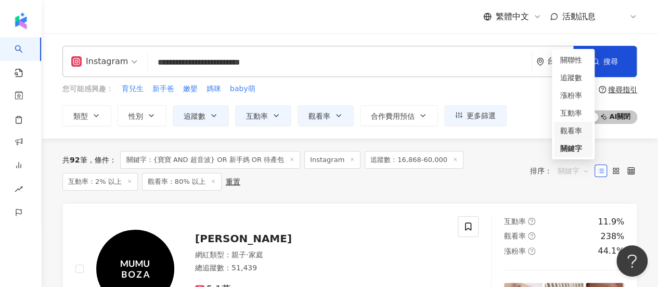
click at [578, 133] on div "觀看率" at bounding box center [574, 130] width 26 height 11
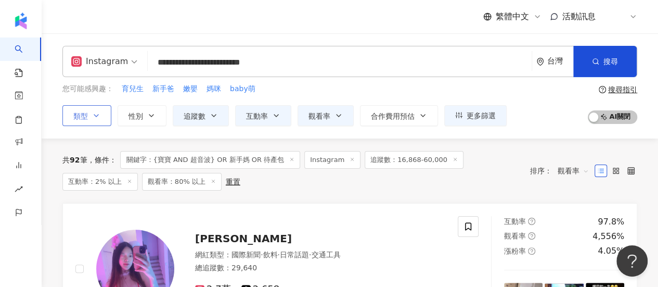
click at [96, 115] on icon "button" at bounding box center [96, 115] width 8 height 8
click at [247, 76] on div "**********" at bounding box center [349, 61] width 575 height 31
click at [494, 117] on button "更多篩選" at bounding box center [476, 115] width 62 height 21
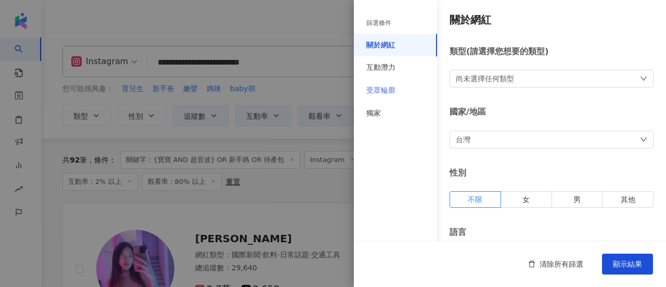
click at [401, 93] on div "受眾輪廓" at bounding box center [395, 90] width 83 height 23
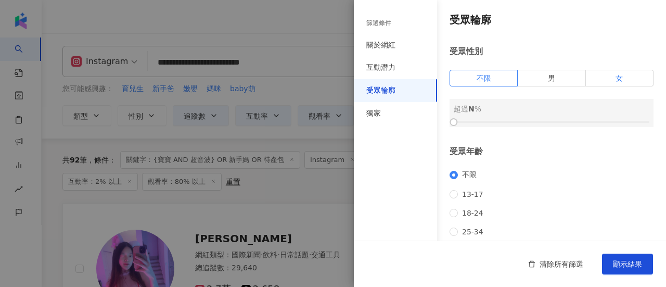
click at [601, 81] on label "女" at bounding box center [620, 78] width 68 height 17
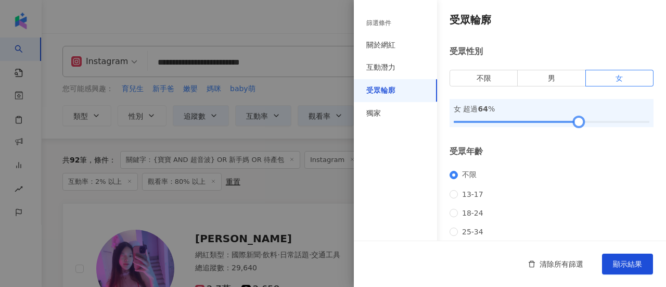
click at [574, 122] on div at bounding box center [552, 122] width 196 height 6
click at [567, 121] on div at bounding box center [552, 122] width 196 height 6
click at [392, 114] on div "獨家" at bounding box center [395, 113] width 83 height 23
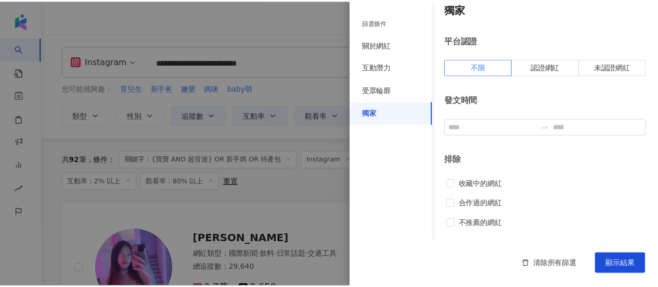
scroll to position [12, 0]
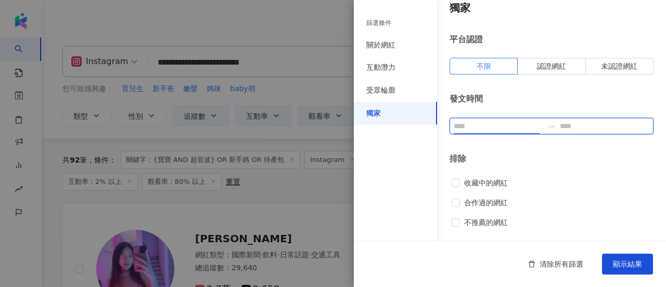
click at [487, 125] on input at bounding box center [499, 125] width 90 height 11
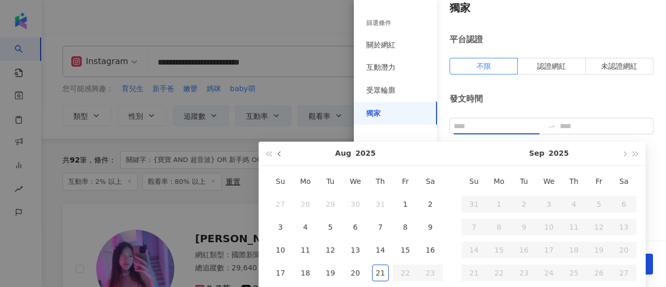
click at [281, 158] on button "button" at bounding box center [279, 153] width 11 height 23
type input "**********"
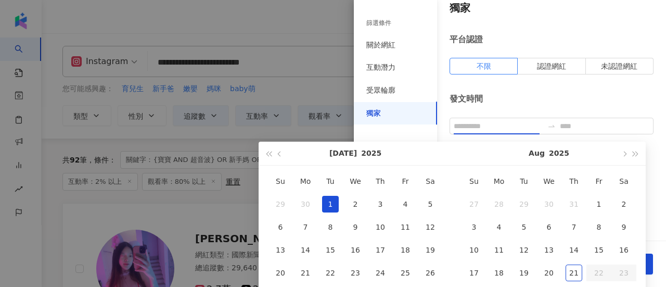
click at [330, 200] on div "1" at bounding box center [330, 204] width 17 height 17
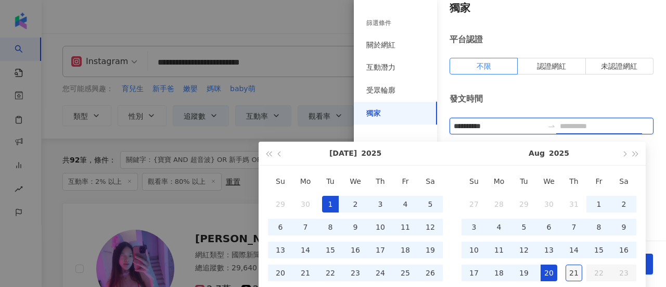
type input "**********"
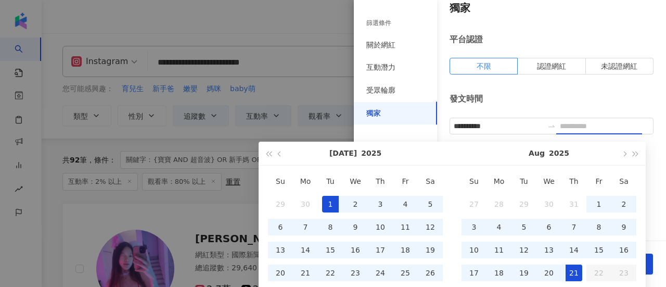
click at [576, 273] on div "21" at bounding box center [574, 272] width 17 height 17
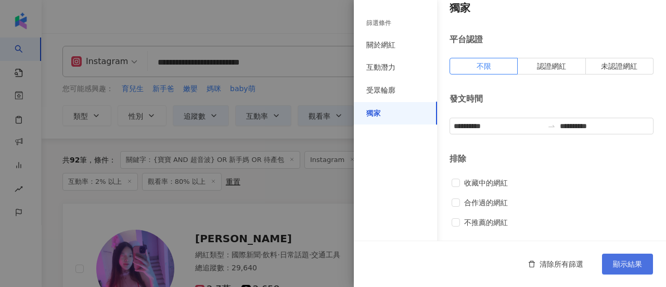
click at [618, 258] on button "顯示結果" at bounding box center [627, 263] width 51 height 21
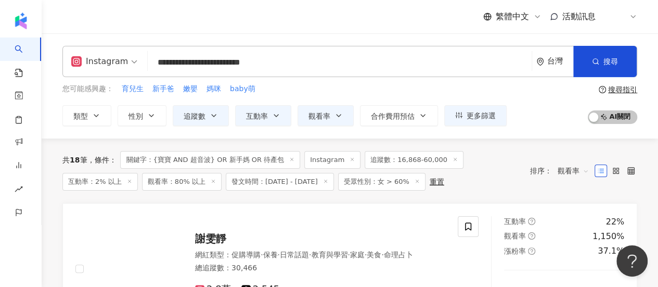
scroll to position [54, 0]
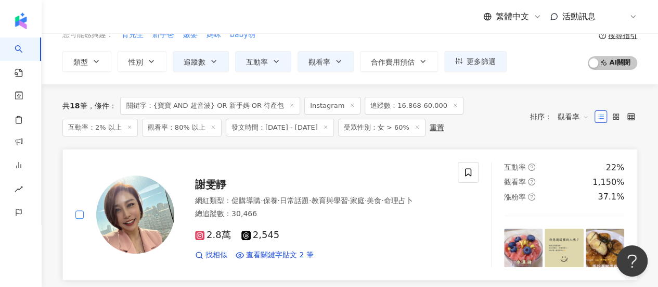
click at [81, 219] on label at bounding box center [79, 214] width 8 height 11
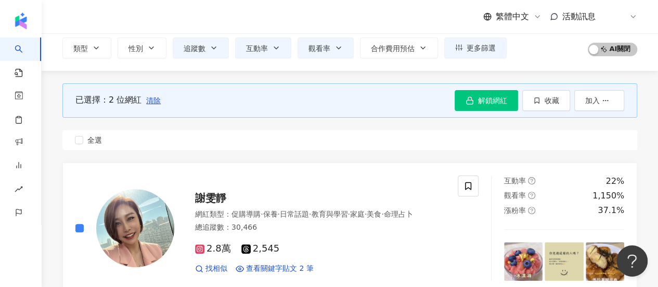
scroll to position [67, 0]
click at [545, 102] on span "收藏" at bounding box center [552, 101] width 15 height 8
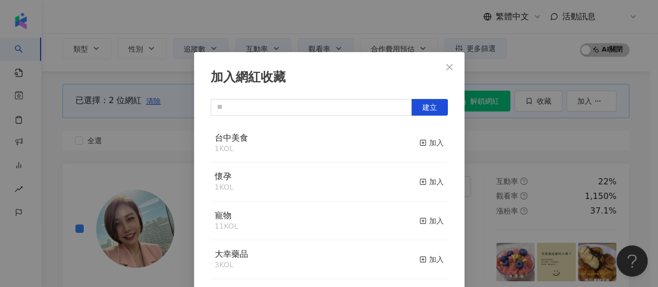
scroll to position [36, 0]
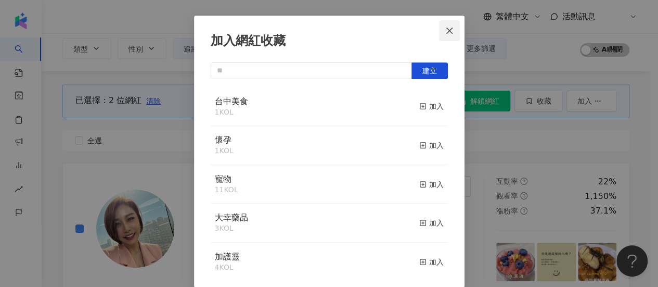
click at [446, 29] on icon "close" at bounding box center [450, 31] width 8 height 8
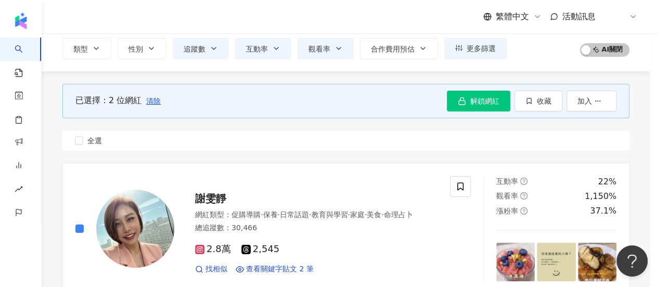
scroll to position [0, 0]
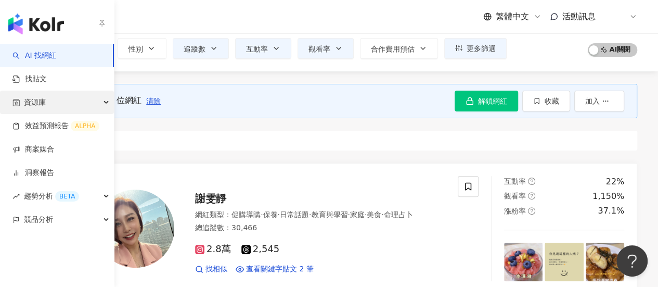
click at [33, 104] on span "資源庫" at bounding box center [35, 102] width 22 height 23
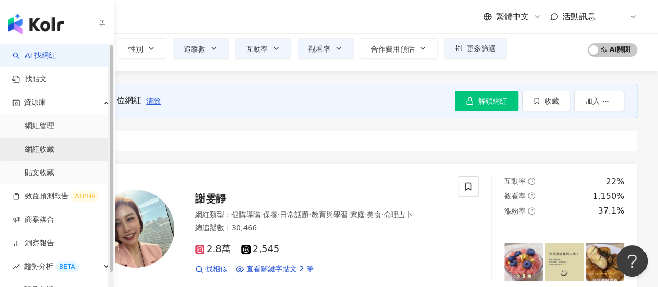
click at [54, 150] on link "網紅收藏" at bounding box center [39, 149] width 29 height 10
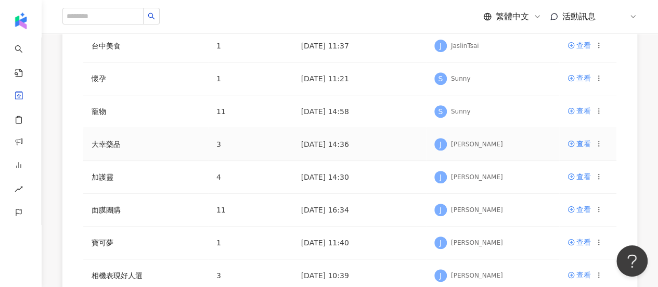
scroll to position [224, 0]
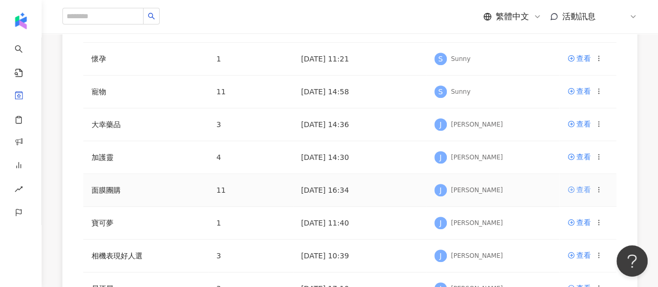
click at [577, 188] on div "查看" at bounding box center [584, 189] width 15 height 11
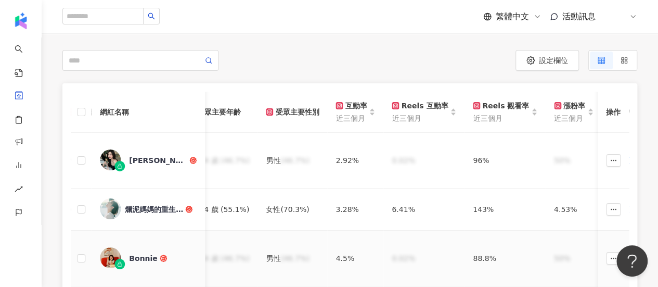
scroll to position [80, 0]
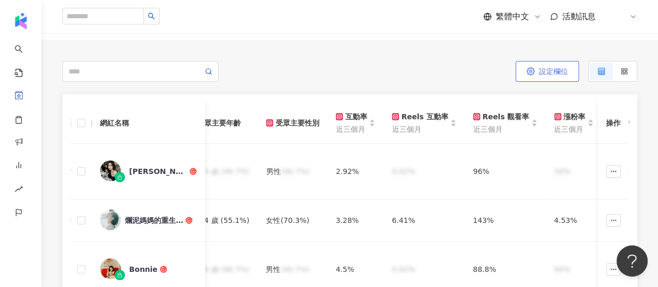
click at [539, 70] on button "設定欄位" at bounding box center [548, 71] width 64 height 21
click at [539, 70] on div at bounding box center [329, 143] width 658 height 287
click at [538, 69] on button "設定欄位" at bounding box center [548, 71] width 64 height 21
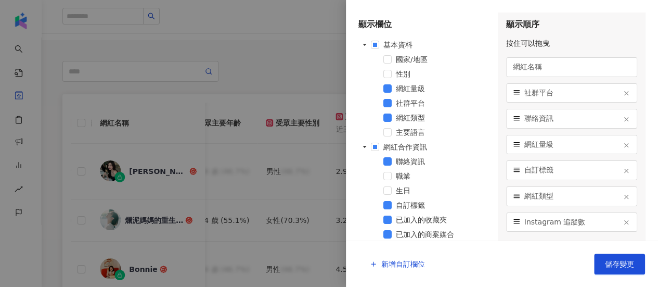
click at [251, 58] on div at bounding box center [329, 143] width 658 height 287
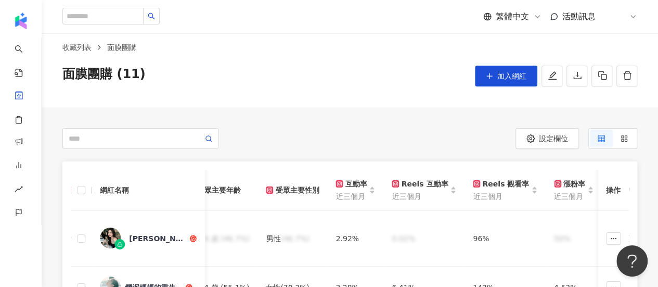
scroll to position [12, 0]
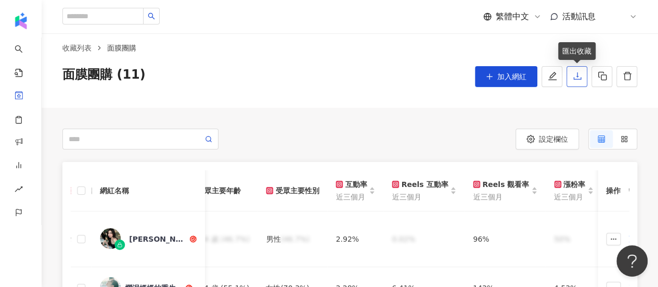
click at [582, 81] on icon "download" at bounding box center [577, 75] width 9 height 9
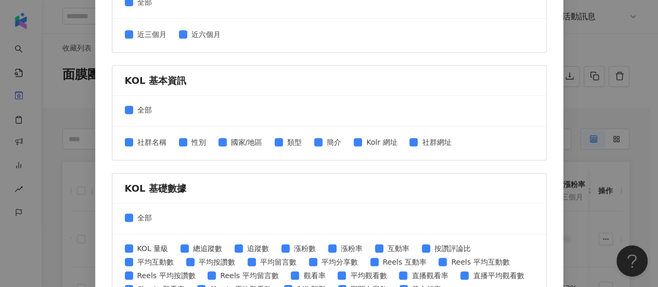
scroll to position [314, 0]
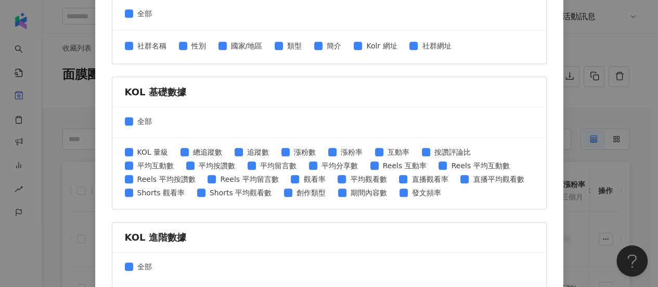
click at [598, 146] on div "匯出收藏 請選擇您欲匯出的項目 社群平台 全部 Facebook Instagram YouTube TikTok X 數據時間 全部 近三個月 近六個月 K…" at bounding box center [329, 143] width 658 height 287
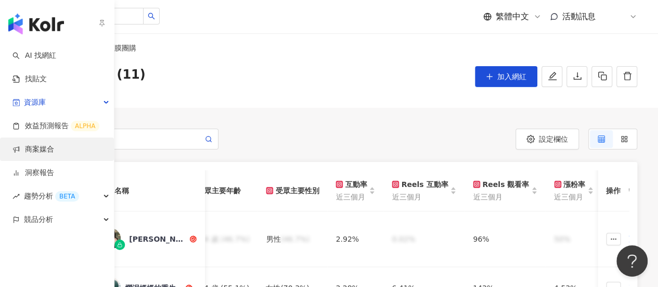
click at [26, 147] on link "商案媒合" at bounding box center [33, 149] width 42 height 10
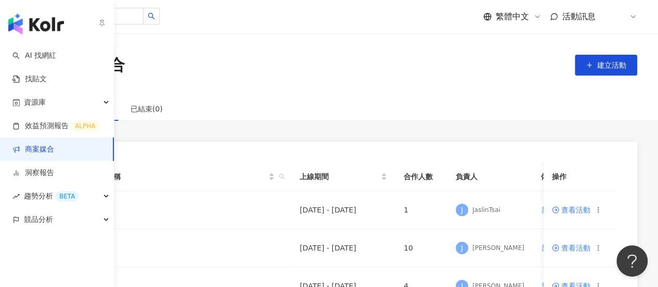
click at [26, 147] on link "商案媒合" at bounding box center [33, 149] width 42 height 10
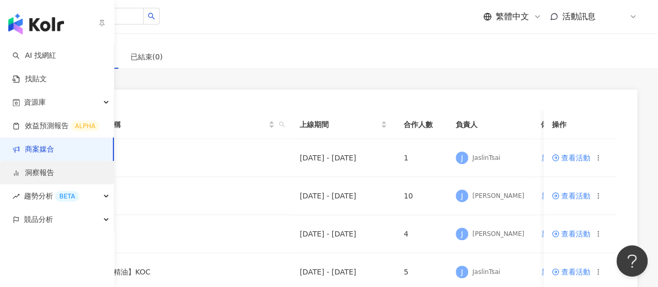
click at [52, 173] on link "洞察報告" at bounding box center [33, 173] width 42 height 10
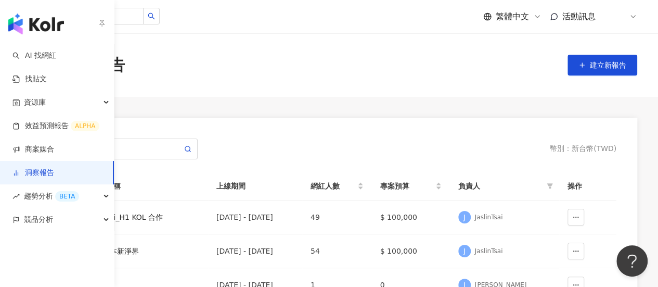
click at [54, 173] on link "洞察報告" at bounding box center [33, 173] width 42 height 10
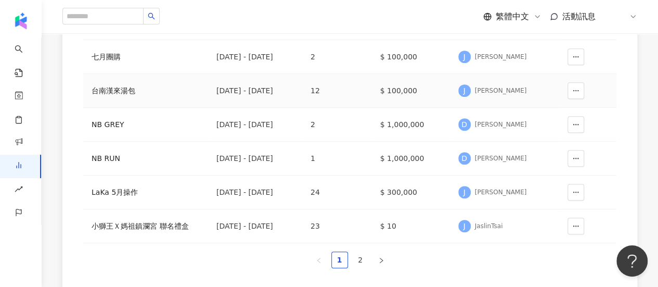
scroll to position [312, 0]
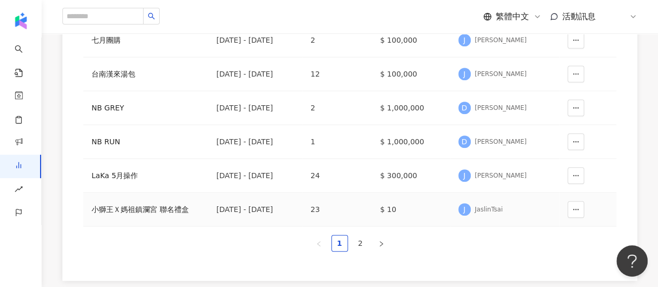
click at [150, 205] on div "小獅王Ｘ媽祖鎮瀾宮 聯名禮盒" at bounding box center [146, 209] width 108 height 11
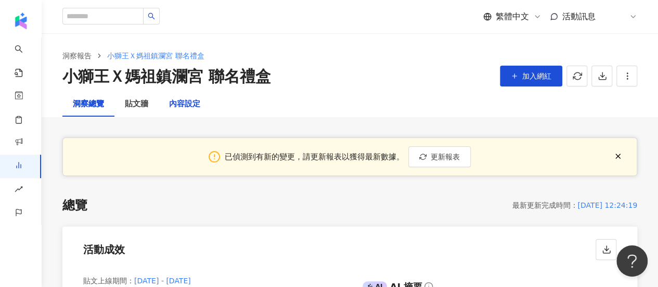
click at [197, 105] on div "內容設定" at bounding box center [184, 104] width 31 height 12
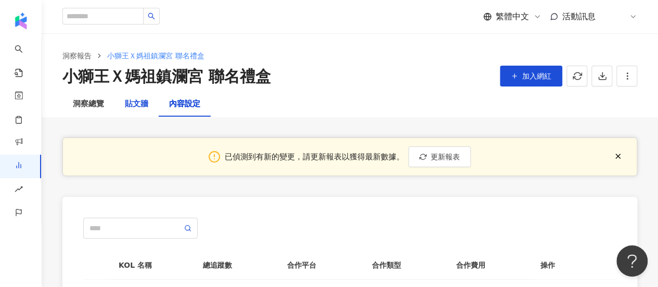
click at [131, 106] on div "貼文牆" at bounding box center [136, 104] width 23 height 12
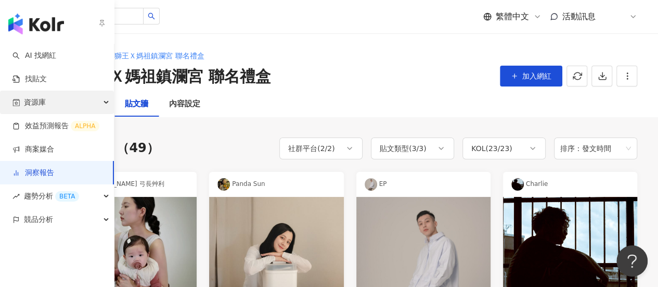
click at [41, 106] on span "資源庫" at bounding box center [35, 102] width 22 height 23
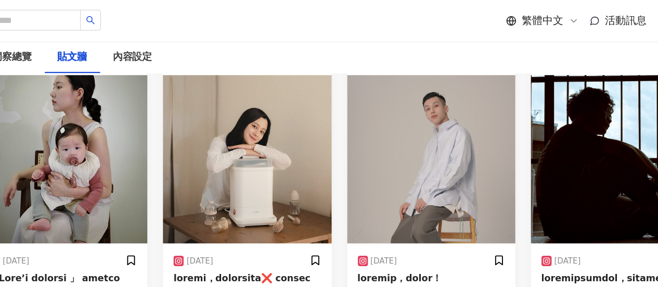
scroll to position [136, 0]
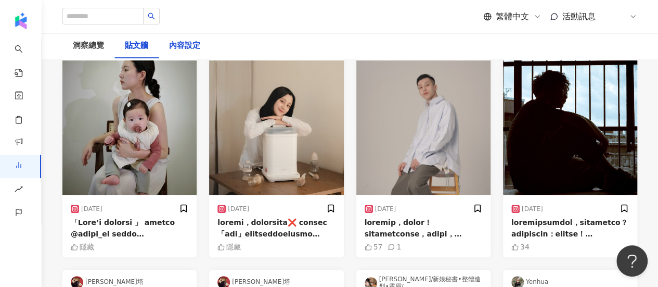
click at [186, 41] on div "內容設定" at bounding box center [184, 46] width 31 height 12
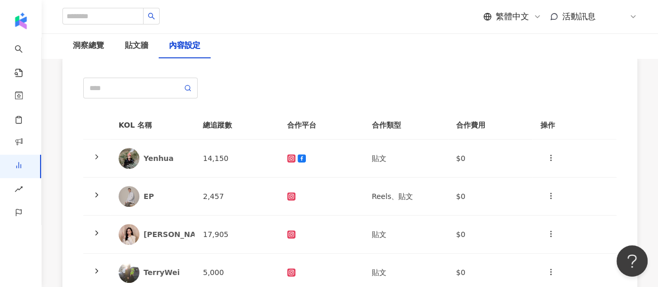
scroll to position [141, 0]
click at [553, 158] on icon "button" at bounding box center [551, 157] width 8 height 8
click at [560, 177] on div "新增內容" at bounding box center [569, 181] width 41 height 11
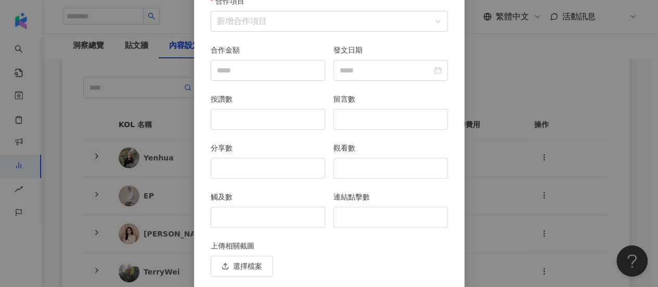
scroll to position [136, 0]
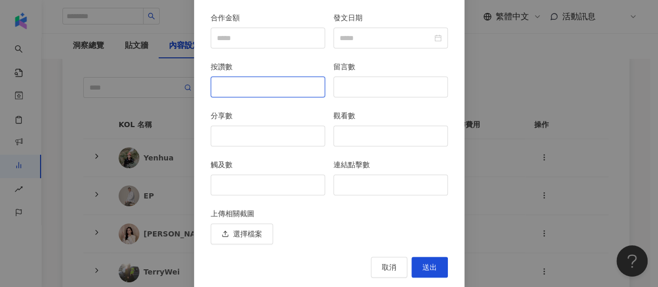
click at [253, 90] on input "按讚數" at bounding box center [267, 87] width 113 height 20
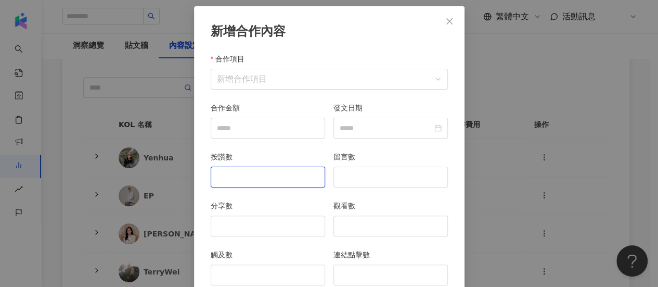
scroll to position [39, 0]
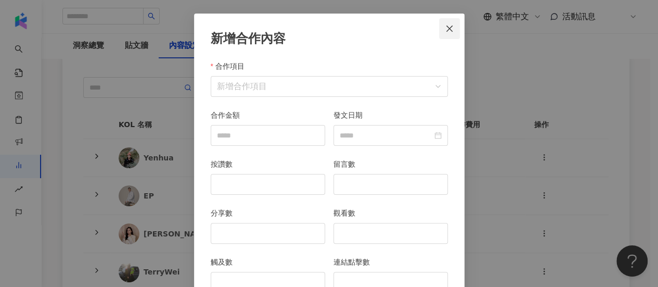
click at [455, 32] on span "Close" at bounding box center [449, 28] width 21 height 8
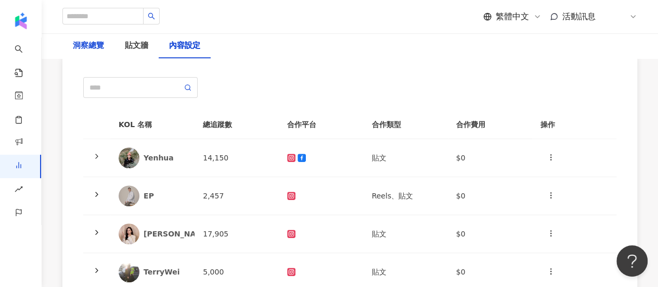
click at [93, 46] on div "洞察總覽" at bounding box center [88, 46] width 31 height 12
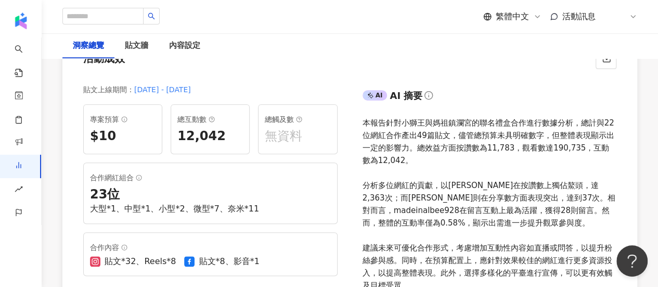
scroll to position [211, 0]
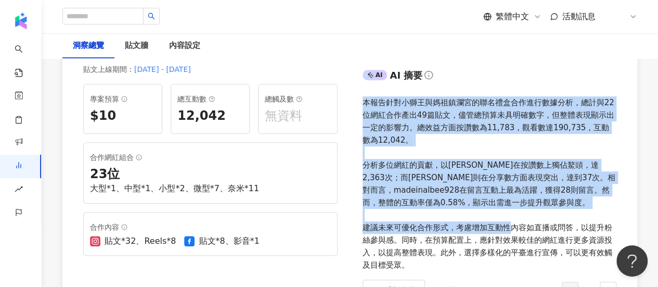
drag, startPoint x: 359, startPoint y: 105, endPoint x: 421, endPoint y: 238, distance: 146.7
click at [421, 238] on div "AI AI 摘要 本報告針對小獅王與媽祖鎮瀾宮的聯名禮盒合作進行數據分析，總計與22位網紅合作產出49篇貼文，儘管總預算未具明確數字，但整體表現顯示出一定的影…" at bounding box center [494, 184] width 288 height 258
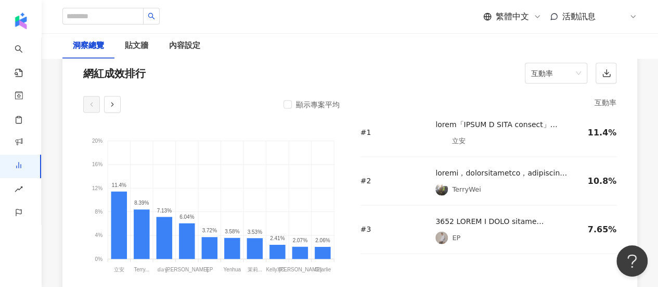
scroll to position [940, 0]
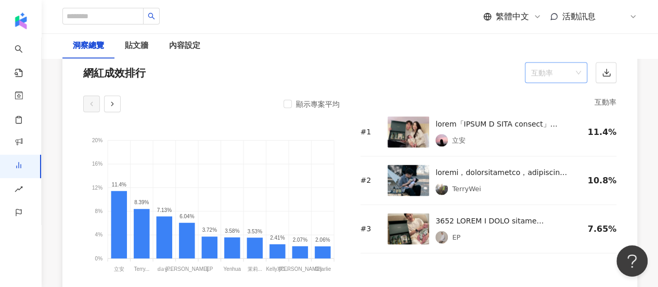
click at [553, 73] on span "互動率" at bounding box center [556, 72] width 50 height 20
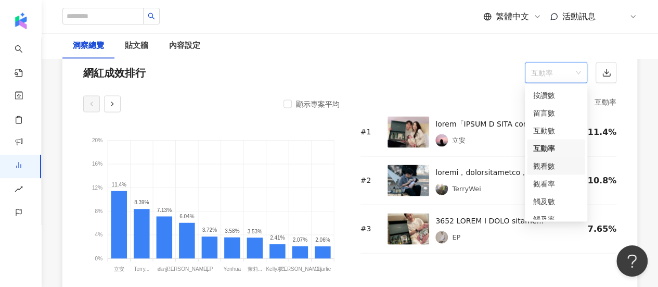
click at [547, 164] on div "觀看數" at bounding box center [557, 165] width 46 height 11
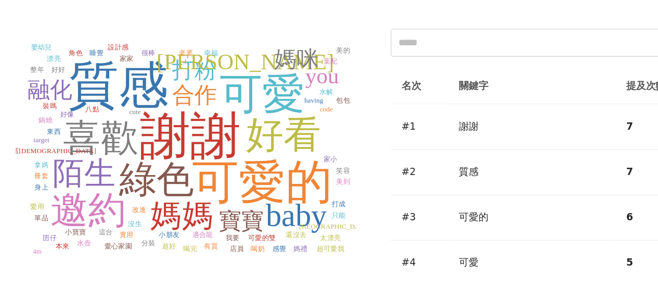
scroll to position [2426, 0]
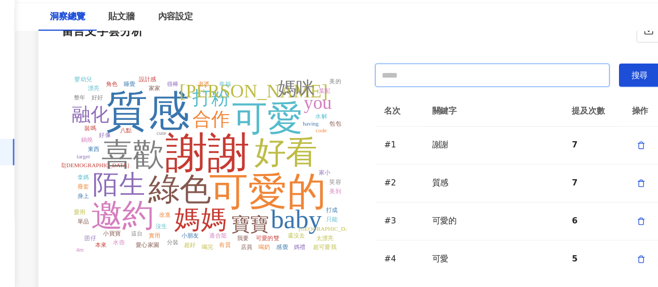
click at [433, 90] on input "text" at bounding box center [468, 97] width 210 height 21
type input "**"
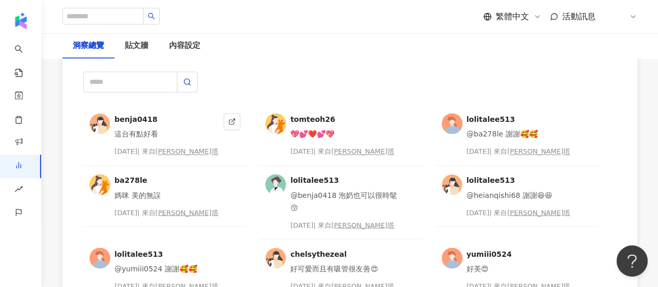
scroll to position [2736, 0]
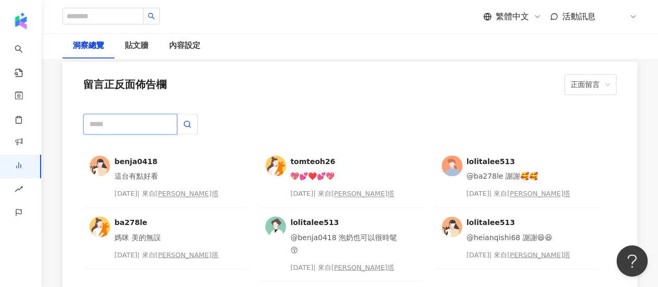
click at [152, 124] on input "text" at bounding box center [130, 123] width 94 height 21
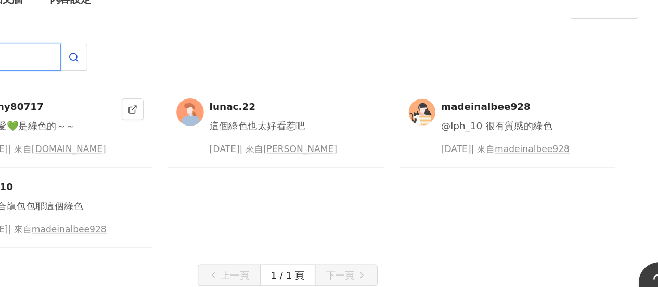
scroll to position [2771, 0]
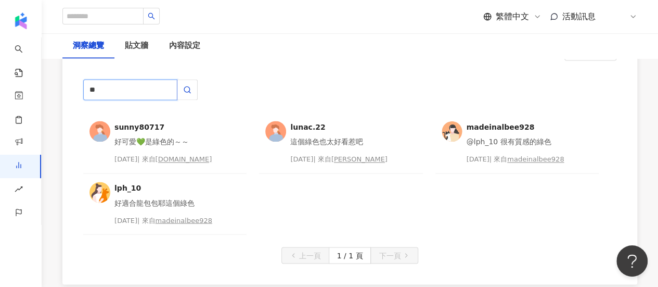
click at [128, 95] on input "**" at bounding box center [130, 89] width 94 height 21
type input "*"
type input "**"
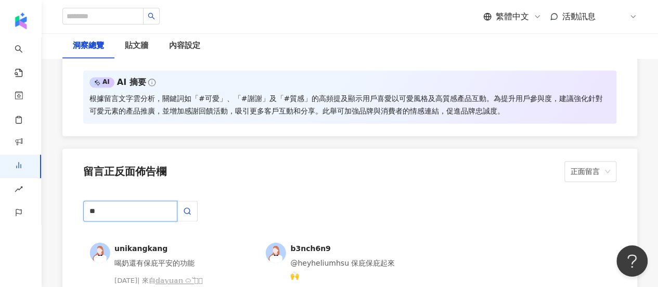
scroll to position [2734, 0]
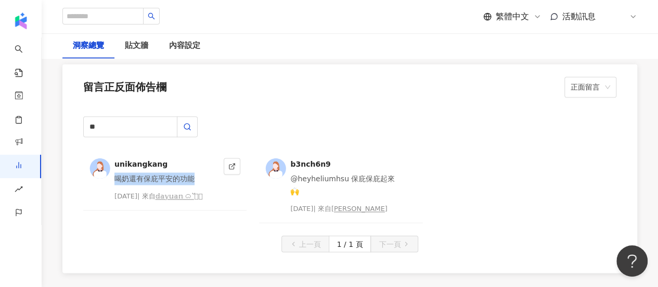
drag, startPoint x: 113, startPoint y: 180, endPoint x: 212, endPoint y: 179, distance: 98.9
click at [212, 179] on div "unikangkang 喝奶還有保庇平安的功能 2025/3/5 | 來自 𝕕𝕒𝕪𝕦𝕒𝕟 ᜊﬞﬞ 𓈒𓏸" at bounding box center [164, 179] width 163 height 61
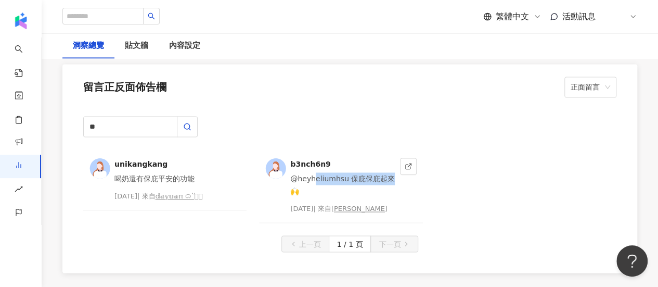
drag, startPoint x: 315, startPoint y: 173, endPoint x: 391, endPoint y: 168, distance: 76.7
click at [391, 168] on div "b3nch6n9 @heyheliumhsu 保庇保庇起來🙌 2025/3/5 | 來自 阿Ben" at bounding box center [342, 186] width 105 height 56
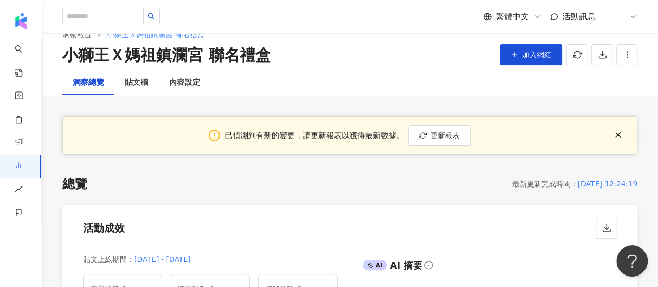
scroll to position [0, 0]
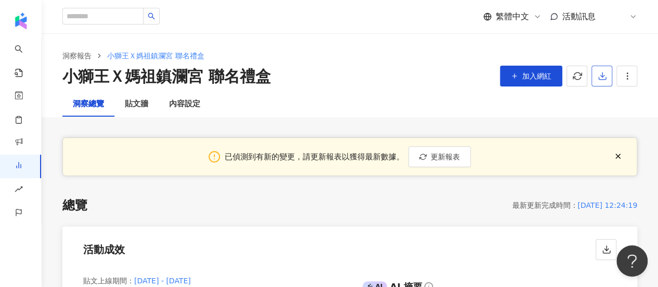
click at [603, 78] on icon "button" at bounding box center [602, 75] width 9 height 9
click at [613, 105] on span "匯出 PPT" at bounding box center [618, 100] width 36 height 11
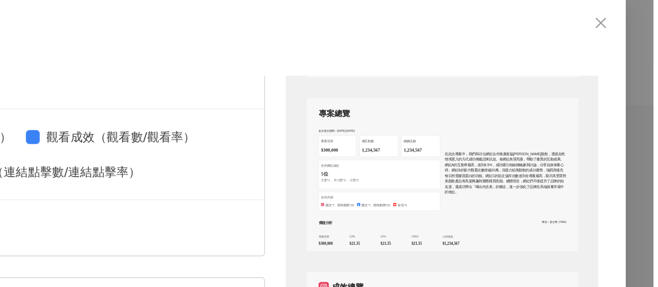
scroll to position [254, 0]
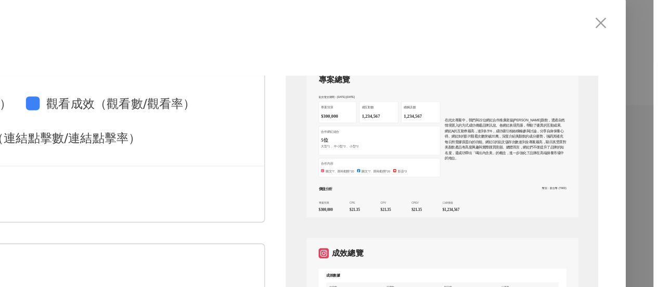
drag, startPoint x: 612, startPoint y: 132, endPoint x: 612, endPoint y: 152, distance: 19.8
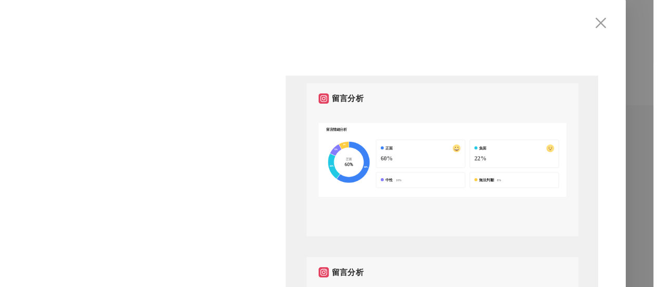
scroll to position [796, 0]
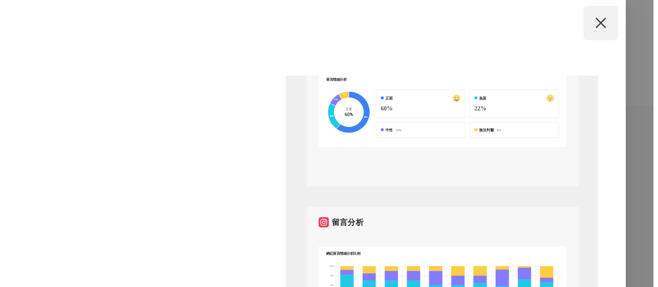
click at [624, 66] on icon "close" at bounding box center [627, 67] width 6 height 6
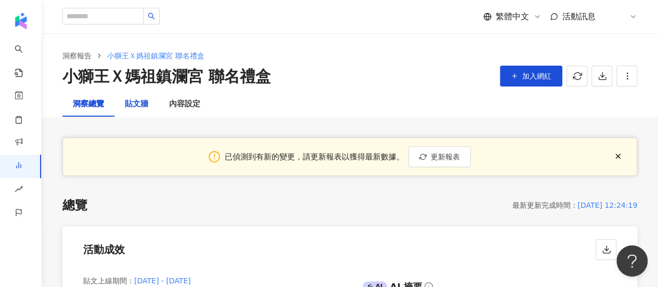
click at [138, 108] on div "貼文牆" at bounding box center [136, 104] width 23 height 12
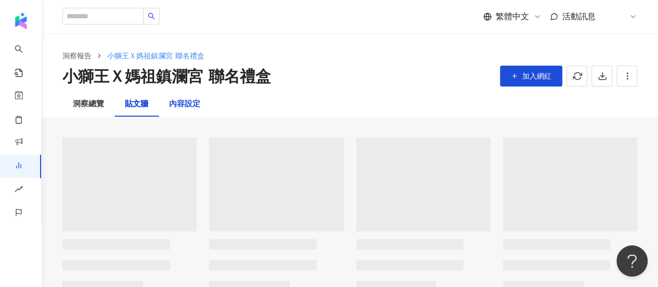
click at [176, 107] on div "內容設定" at bounding box center [184, 104] width 31 height 12
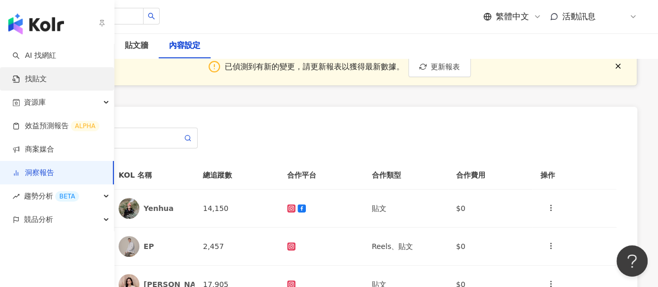
scroll to position [90, 0]
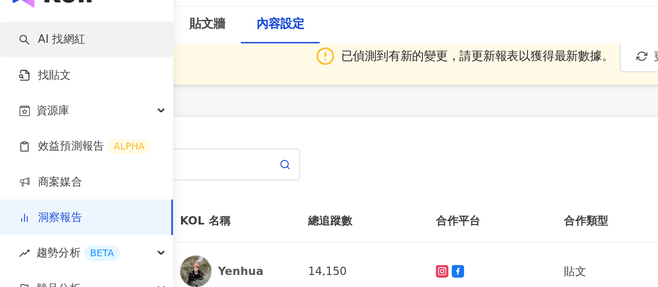
click at [56, 50] on link "AI 找網紅" at bounding box center [34, 55] width 44 height 10
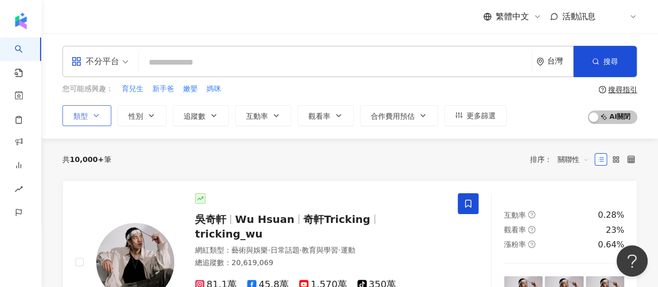
click at [90, 120] on button "類型" at bounding box center [86, 115] width 49 height 21
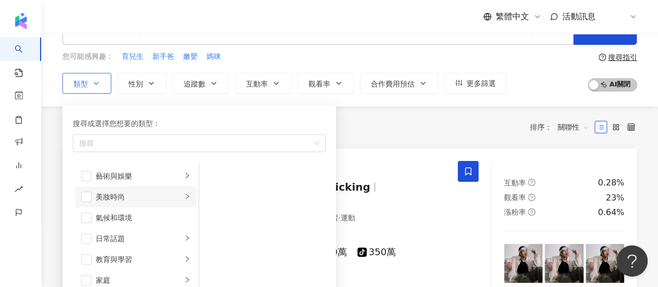
scroll to position [50, 0]
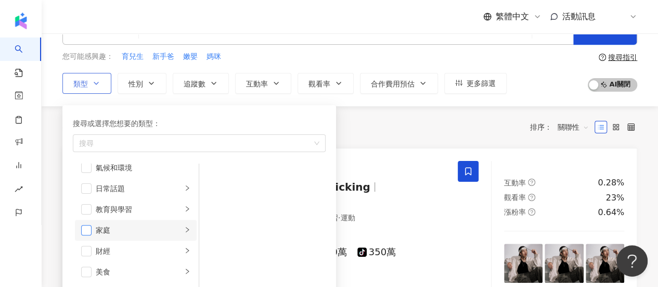
click at [84, 229] on span "button" at bounding box center [86, 230] width 10 height 10
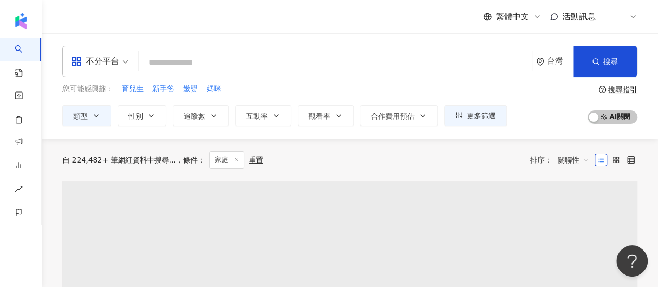
drag, startPoint x: 426, startPoint y: 121, endPoint x: 301, endPoint y: 158, distance: 129.8
click at [301, 158] on div "自 224,482+ 筆網紅資料中搜尋... 條件 ： 家庭 重置 排序： 關聯性" at bounding box center [349, 160] width 575 height 18
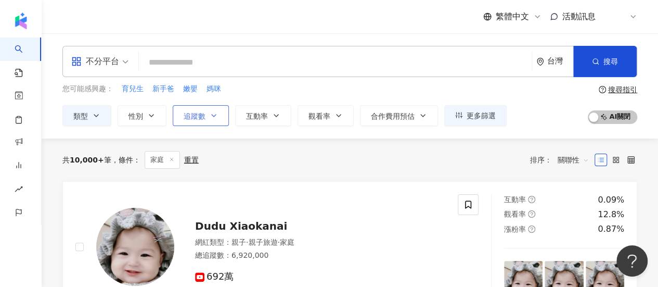
click at [207, 119] on button "追蹤數" at bounding box center [201, 115] width 56 height 21
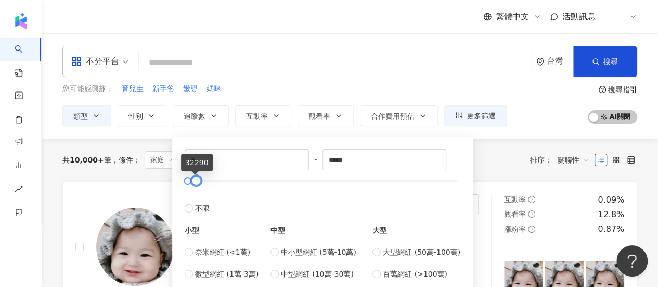
drag, startPoint x: 457, startPoint y: 181, endPoint x: 198, endPoint y: 174, distance: 259.3
click at [198, 178] on div at bounding box center [197, 181] width 6 height 6
type input "*****"
click at [191, 181] on div at bounding box center [188, 181] width 6 height 6
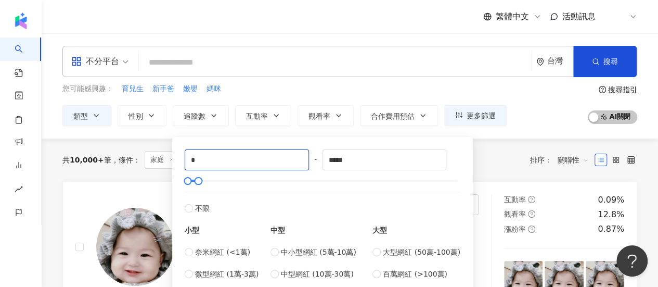
drag, startPoint x: 205, startPoint y: 153, endPoint x: 178, endPoint y: 157, distance: 27.4
click at [179, 157] on div "* - ***** 不限 小型 奈米網紅 (<1萬) 微型網紅 (1萬-3萬) 小型網紅 (3萬-5萬) 中型 中小型網紅 (5萬-10萬) 中型網紅 (10…" at bounding box center [323, 225] width 288 height 164
type input "*"
type input "*****"
drag, startPoint x: 359, startPoint y: 163, endPoint x: 260, endPoint y: 161, distance: 98.9
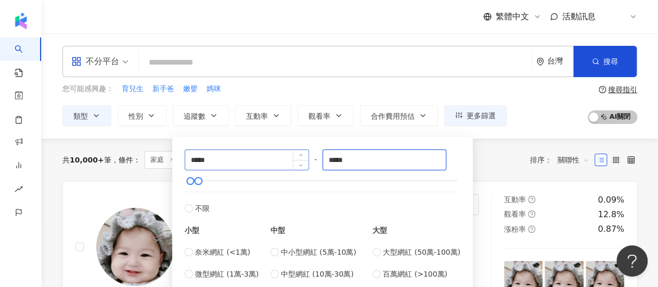
click at [260, 161] on div "***** - ***** 不限 小型 奈米網紅 (<1萬) 微型網紅 (1萬-3萬) 小型網紅 (3萬-5萬) 中型 中小型網紅 (5萬-10萬) 中型網紅…" at bounding box center [323, 225] width 276 height 152
type input "*****"
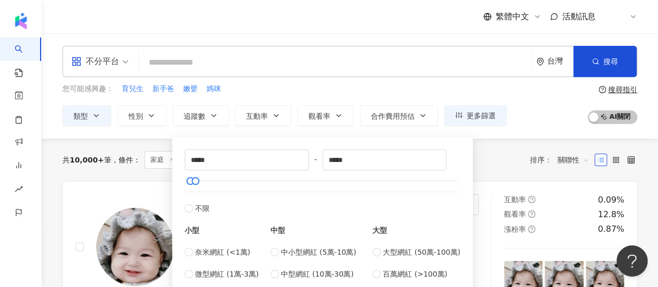
click at [500, 164] on div "共 10,000+ 筆 條件 ： 家庭 重置 排序： 關聯性" at bounding box center [349, 160] width 575 height 18
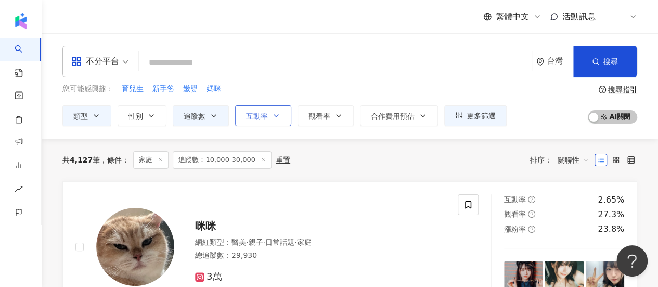
click at [269, 118] on button "互動率" at bounding box center [263, 115] width 56 height 21
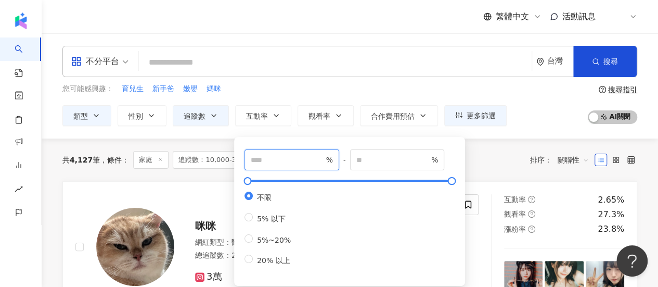
click at [282, 158] on input "number" at bounding box center [287, 159] width 73 height 11
type input "*"
click at [500, 155] on div "共 4,127 筆 條件 ： 家庭 追蹤數：10,000-30,000 重置 排序： 關聯性" at bounding box center [349, 160] width 575 height 18
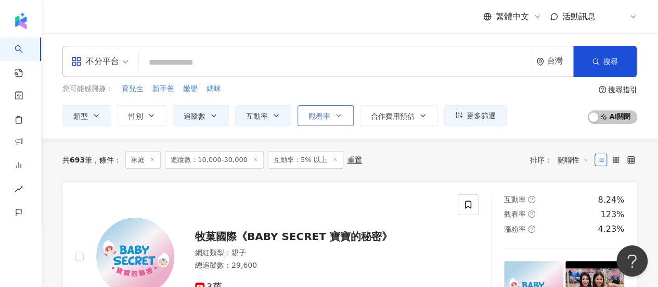
click at [321, 109] on button "觀看率" at bounding box center [326, 115] width 56 height 21
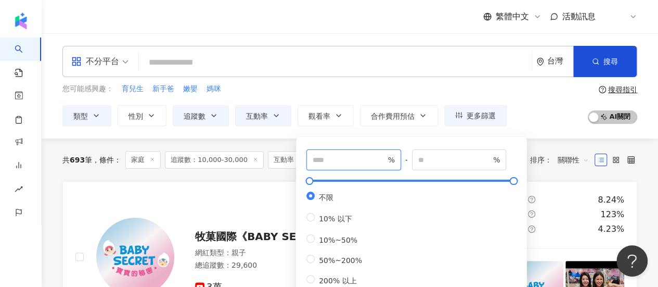
click at [336, 160] on input "number" at bounding box center [349, 159] width 73 height 11
type input "***"
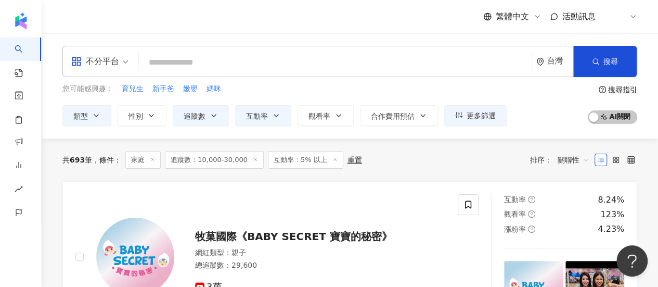
click at [560, 118] on div "您可能感興趣： 育兒生 新手爸 嫩嬰 媽咪 類型 性別 追蹤數 互動率 觀看率 合作費用預估 更多篩選 ***** - ***** 不限 小型 奈米網紅 (<…" at bounding box center [349, 104] width 575 height 43
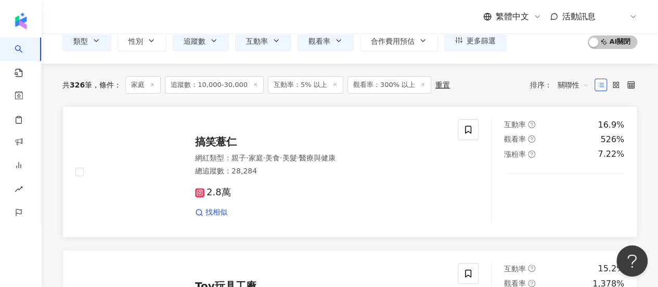
scroll to position [74, 0]
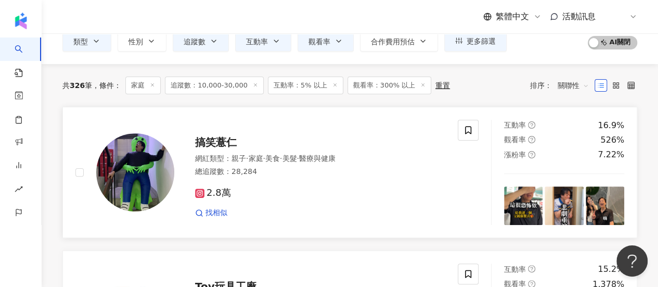
click at [307, 146] on div "搞笑薏仁" at bounding box center [320, 142] width 250 height 15
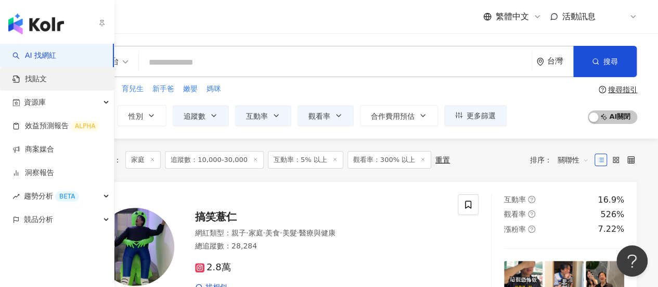
click at [47, 77] on link "找貼文" at bounding box center [29, 79] width 34 height 10
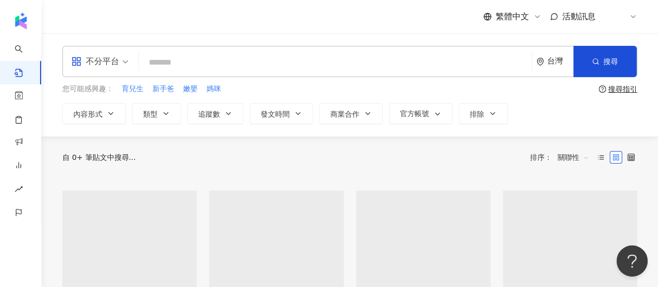
click at [200, 69] on input "search" at bounding box center [335, 62] width 385 height 22
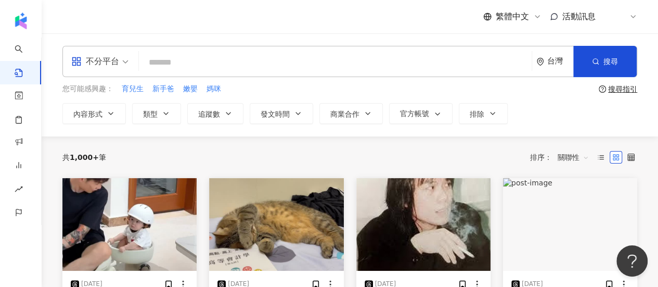
click at [200, 69] on input "search" at bounding box center [335, 62] width 385 height 22
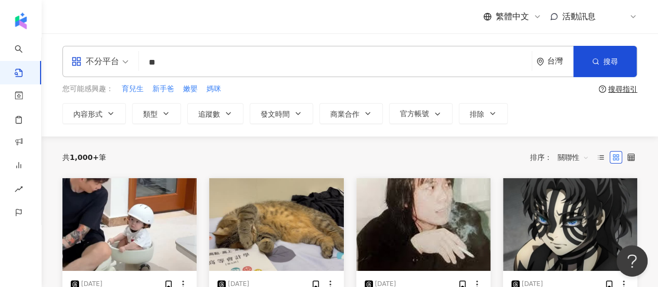
type input "*"
type input "*********"
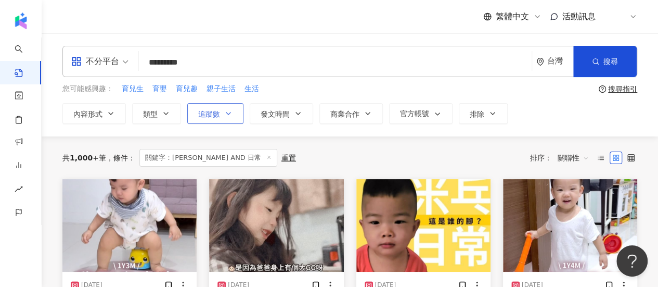
click at [226, 116] on icon "button" at bounding box center [228, 113] width 8 height 8
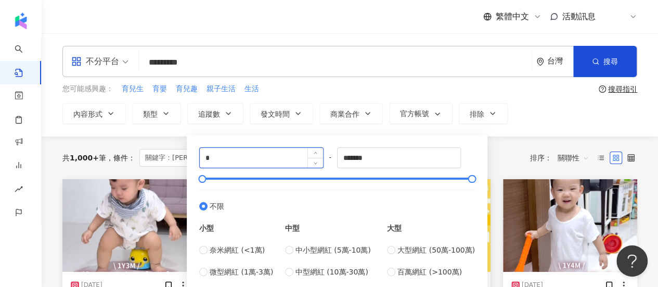
click at [224, 159] on input "*" at bounding box center [261, 158] width 123 height 20
type input "*"
click at [240, 270] on span "微型網紅 (1萬-3萬)" at bounding box center [242, 271] width 64 height 11
type input "*****"
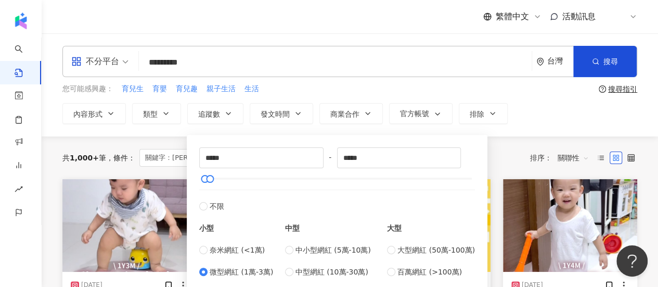
click at [511, 147] on div "共 1,000+ 筆 條件 ： 關鍵字：育兒 AND 日常 重置 排序： 關聯性" at bounding box center [349, 157] width 575 height 43
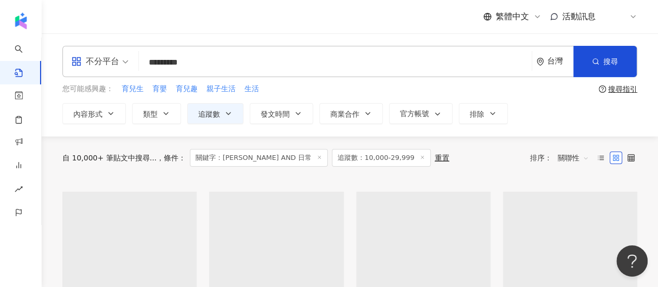
click at [87, 62] on div "不分平台" at bounding box center [95, 61] width 48 height 17
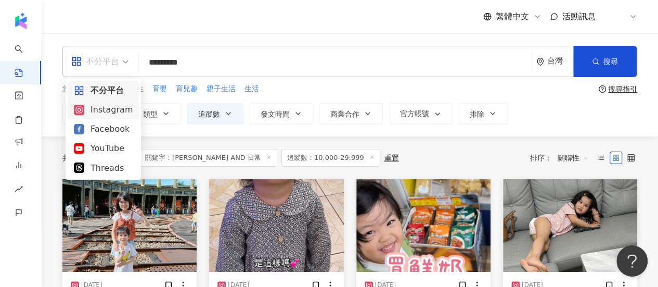
click at [87, 111] on div "Instagram" at bounding box center [103, 109] width 59 height 13
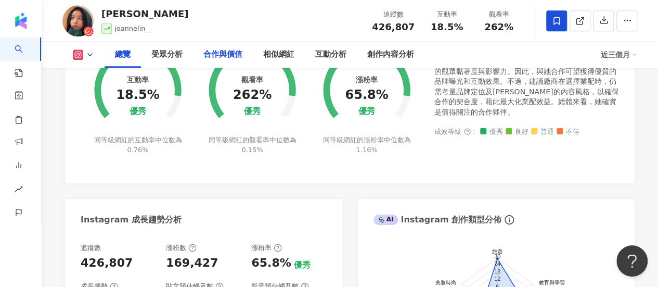
click at [238, 58] on div "合作與價值" at bounding box center [223, 54] width 39 height 12
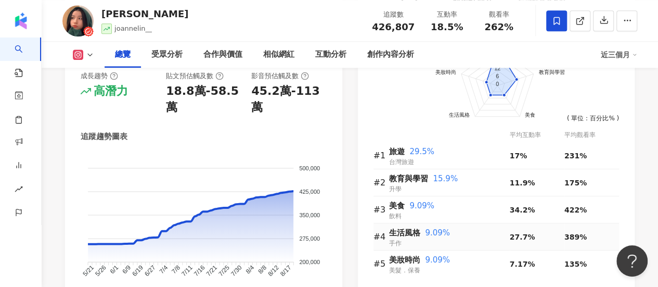
scroll to position [570, 0]
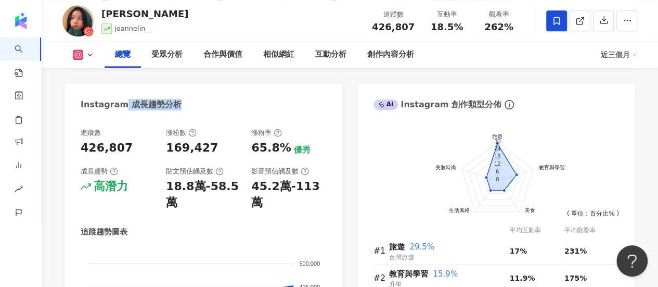
drag, startPoint x: 123, startPoint y: 94, endPoint x: 193, endPoint y: 95, distance: 70.3
click at [193, 95] on div "Instagram 成長趨勢分析" at bounding box center [203, 101] width 277 height 34
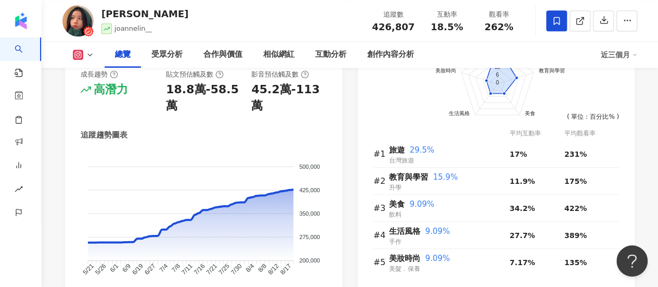
scroll to position [671, 0]
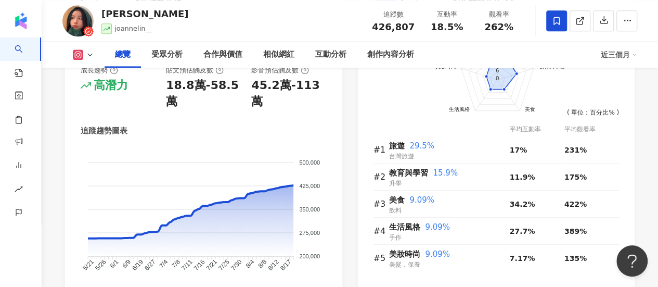
click at [631, 58] on div "近三個月" at bounding box center [619, 54] width 36 height 17
click at [616, 96] on link "近六個月" at bounding box center [624, 98] width 29 height 11
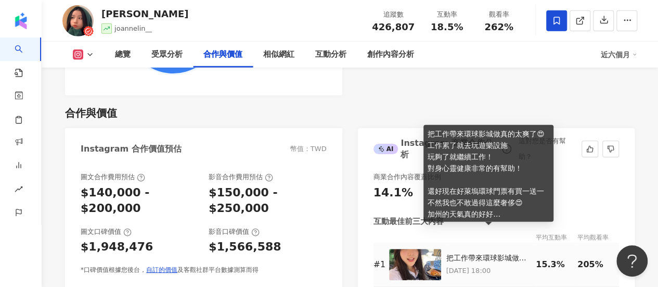
scroll to position [1391, 0]
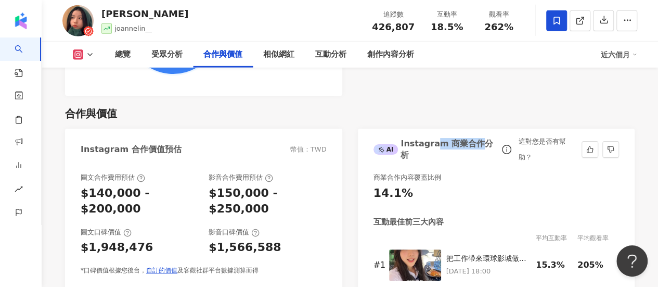
drag, startPoint x: 435, startPoint y: 124, endPoint x: 478, endPoint y: 124, distance: 43.7
click at [478, 138] on div "AI Instagram 商業合作分析" at bounding box center [437, 149] width 126 height 23
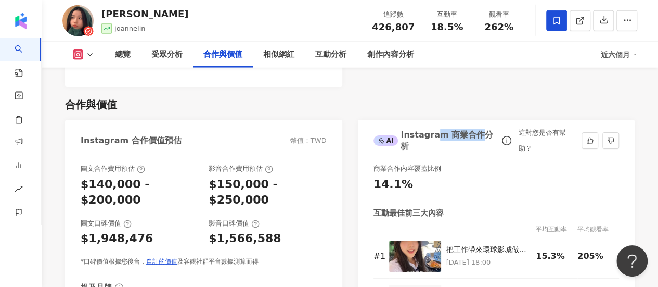
scroll to position [1402, 0]
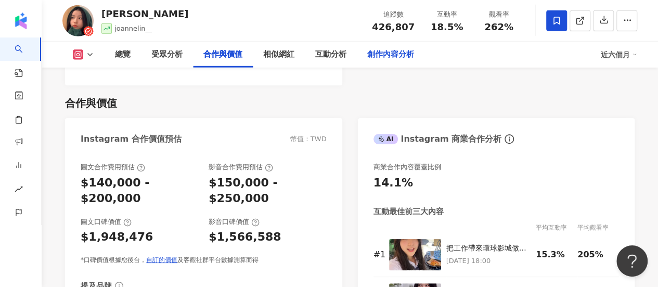
click at [390, 55] on div "創作內容分析" at bounding box center [390, 54] width 47 height 12
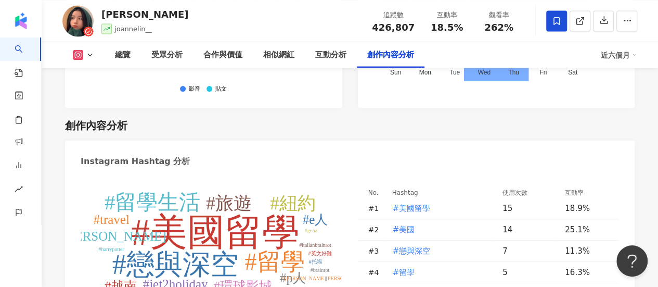
scroll to position [3182, 0]
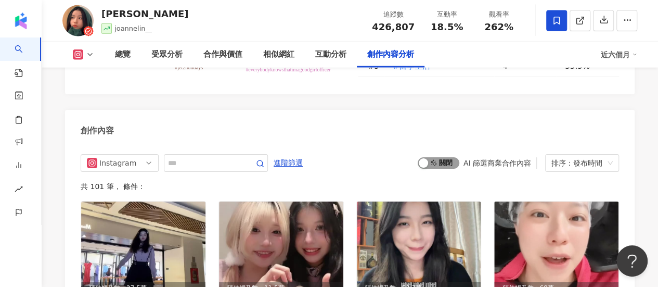
click at [442, 157] on span "啟動 關閉" at bounding box center [439, 162] width 42 height 11
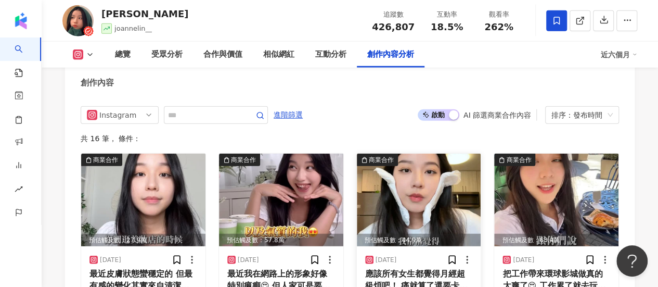
scroll to position [3254, 0]
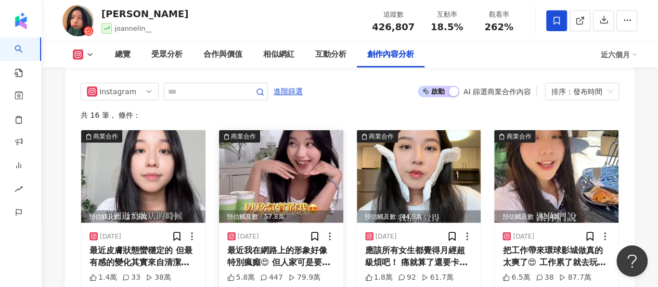
click at [312, 245] on div "最近我在網路上的形象好像特別瘋癲😍 但人家可是要維護形象的漂亮女森（？ 我不能只給你們留下癲婆的一面 我肯定能夠氣質起來ㄉ！！ 喝了一口 CoCo 的 28 …" at bounding box center [281, 256] width 108 height 23
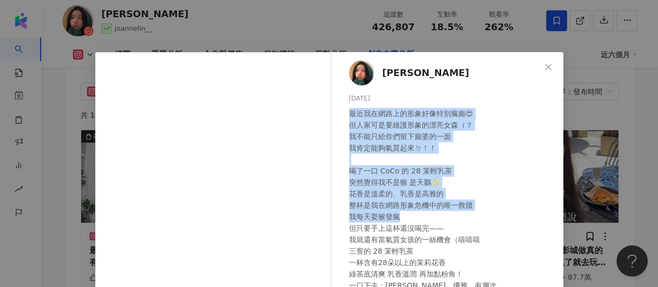
drag, startPoint x: 349, startPoint y: 116, endPoint x: 429, endPoint y: 213, distance: 126.1
click at [429, 213] on div "最近我在網路上的形象好像特別瘋癲😍 但人家可是要維護形象的漂亮女森（？ 我不能只給你們留下癲婆的一面 我肯定能夠氣質起來ㄉ！！ 喝了一口 CoCo 的 28 …" at bounding box center [452, 239] width 206 height 263
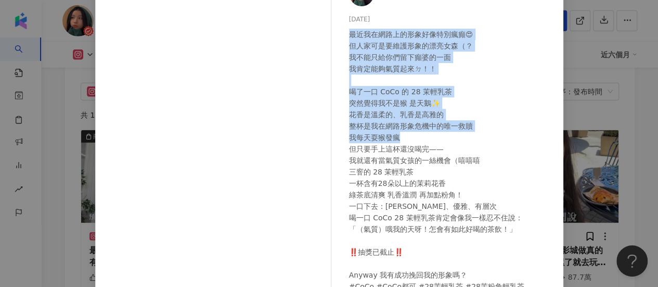
scroll to position [166, 0]
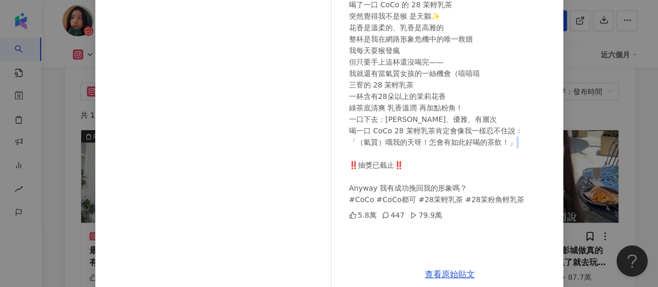
drag, startPoint x: 351, startPoint y: 172, endPoint x: 407, endPoint y: 168, distance: 55.9
click at [407, 168] on div "最近我在網路上的形象好像特別瘋癲😍 但人家可是要維護形象的漂亮女森（？ 我不能只給你們留下癲婆的一面 我肯定能夠氣質起來ㄉ！！ 喝了一口 CoCo 的 28 …" at bounding box center [452, 73] width 206 height 263
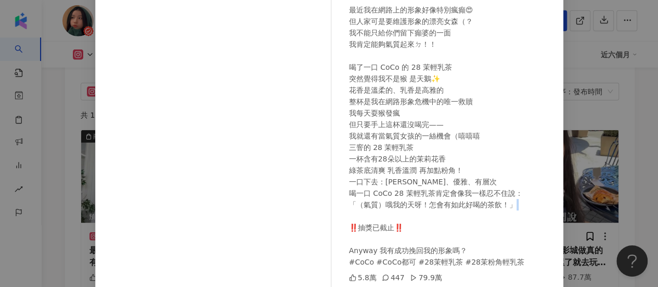
scroll to position [32, 0]
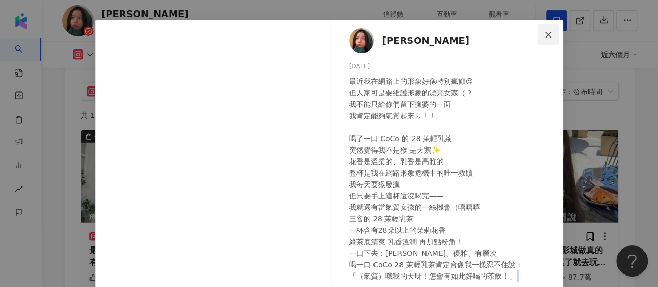
click at [544, 37] on icon "close" at bounding box center [548, 35] width 8 height 8
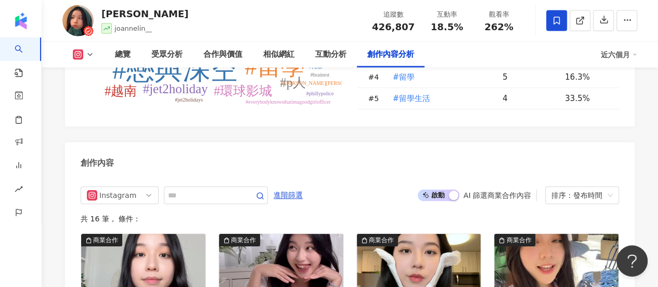
scroll to position [3150, 0]
click at [432, 190] on span "啟動 關閉" at bounding box center [439, 195] width 42 height 11
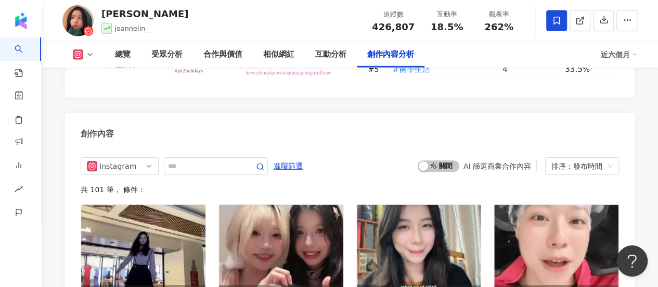
scroll to position [3184, 0]
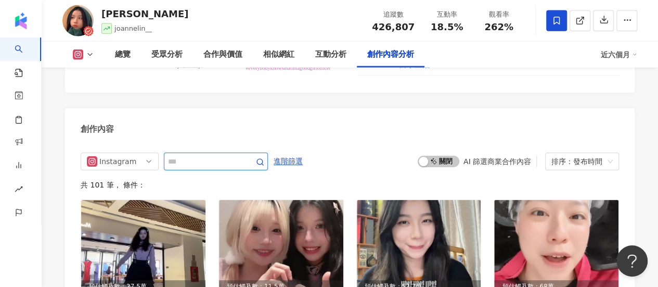
click at [197, 155] on input "text" at bounding box center [204, 161] width 73 height 12
type input "**"
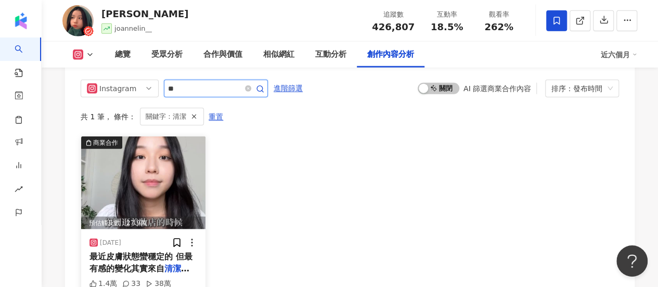
scroll to position [3258, 0]
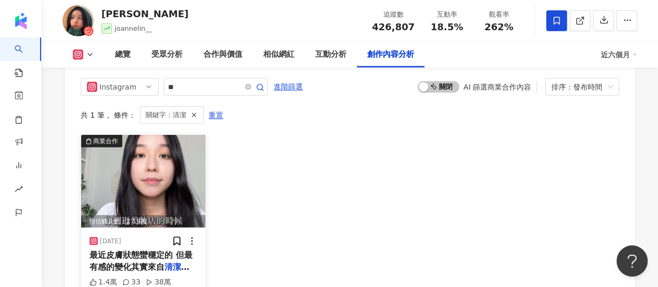
click at [135, 250] on span "最近皮膚狀態蠻穩定的 但最有感的變化其實來自" at bounding box center [141, 260] width 103 height 21
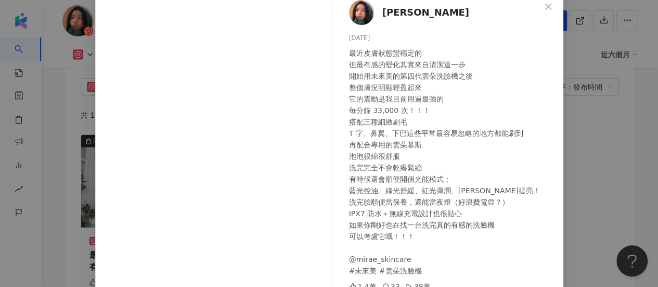
scroll to position [56, 0]
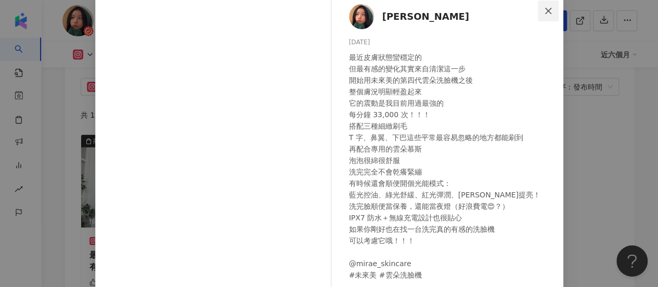
click at [543, 16] on button "Close" at bounding box center [548, 11] width 21 height 21
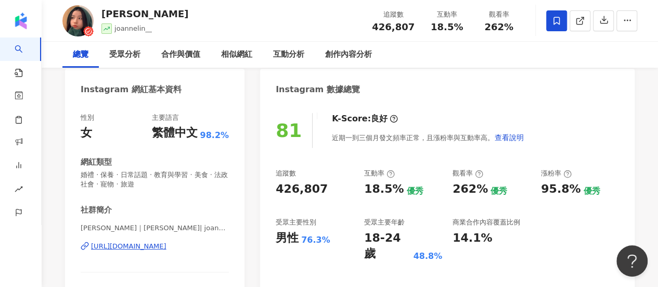
scroll to position [0, 0]
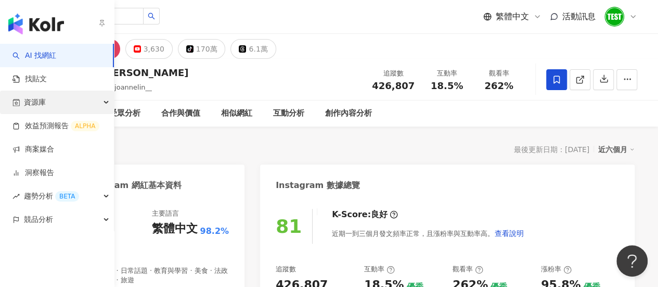
click at [33, 102] on span "資源庫" at bounding box center [35, 102] width 22 height 23
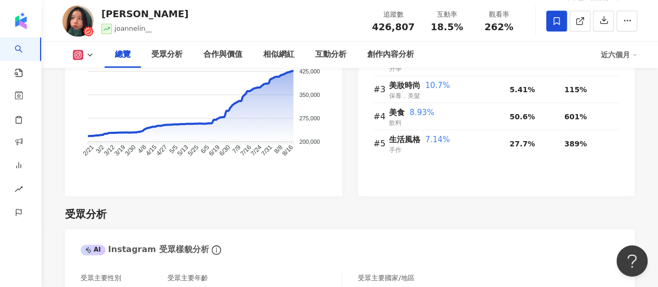
scroll to position [786, 0]
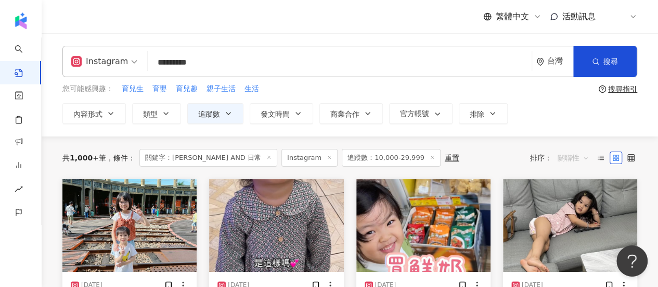
click at [561, 160] on span "關聯性" at bounding box center [573, 157] width 31 height 17
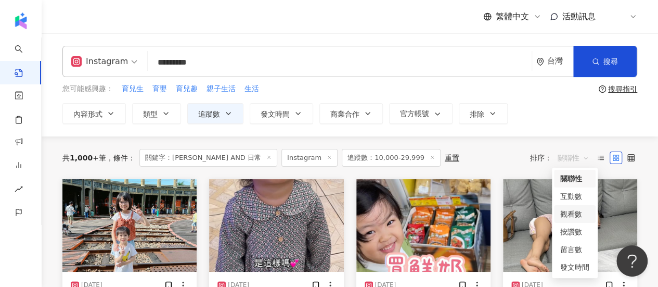
click at [575, 217] on div "觀看數" at bounding box center [575, 213] width 29 height 11
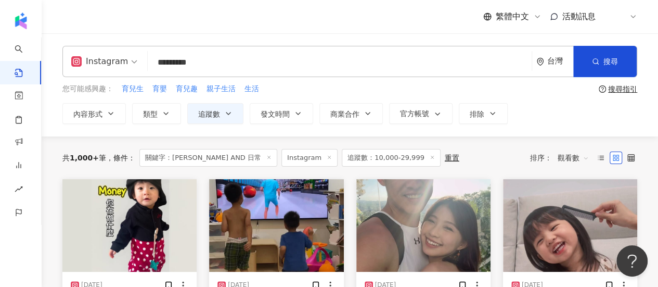
click at [248, 66] on input "*********" at bounding box center [340, 62] width 376 height 22
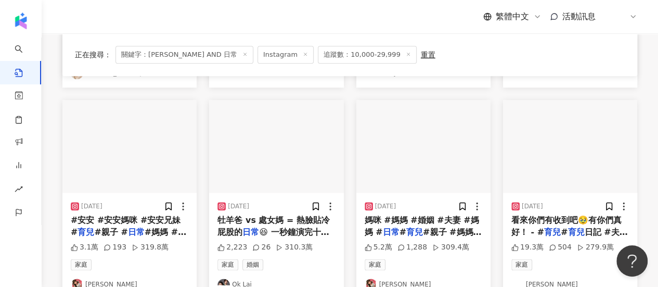
scroll to position [573, 0]
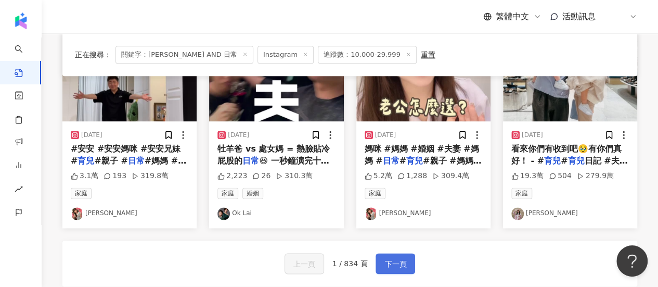
click at [395, 261] on span "下一頁" at bounding box center [396, 264] width 22 height 12
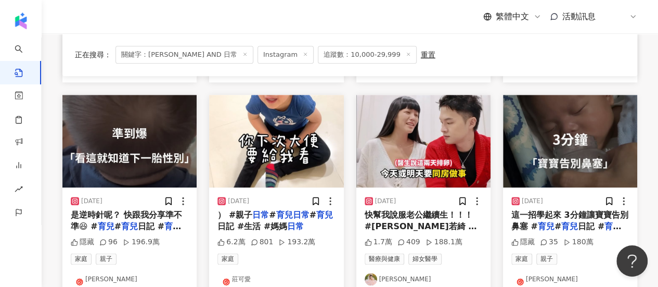
scroll to position [658, 0]
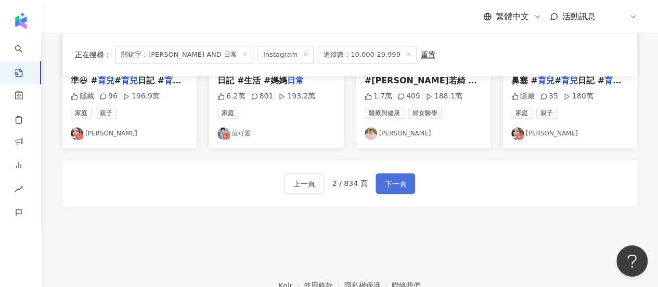
click at [395, 181] on span "下一頁" at bounding box center [396, 183] width 22 height 12
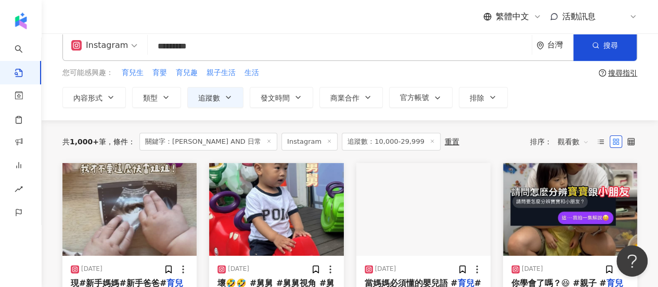
scroll to position [0, 0]
